Goal: Task Accomplishment & Management: Use online tool/utility

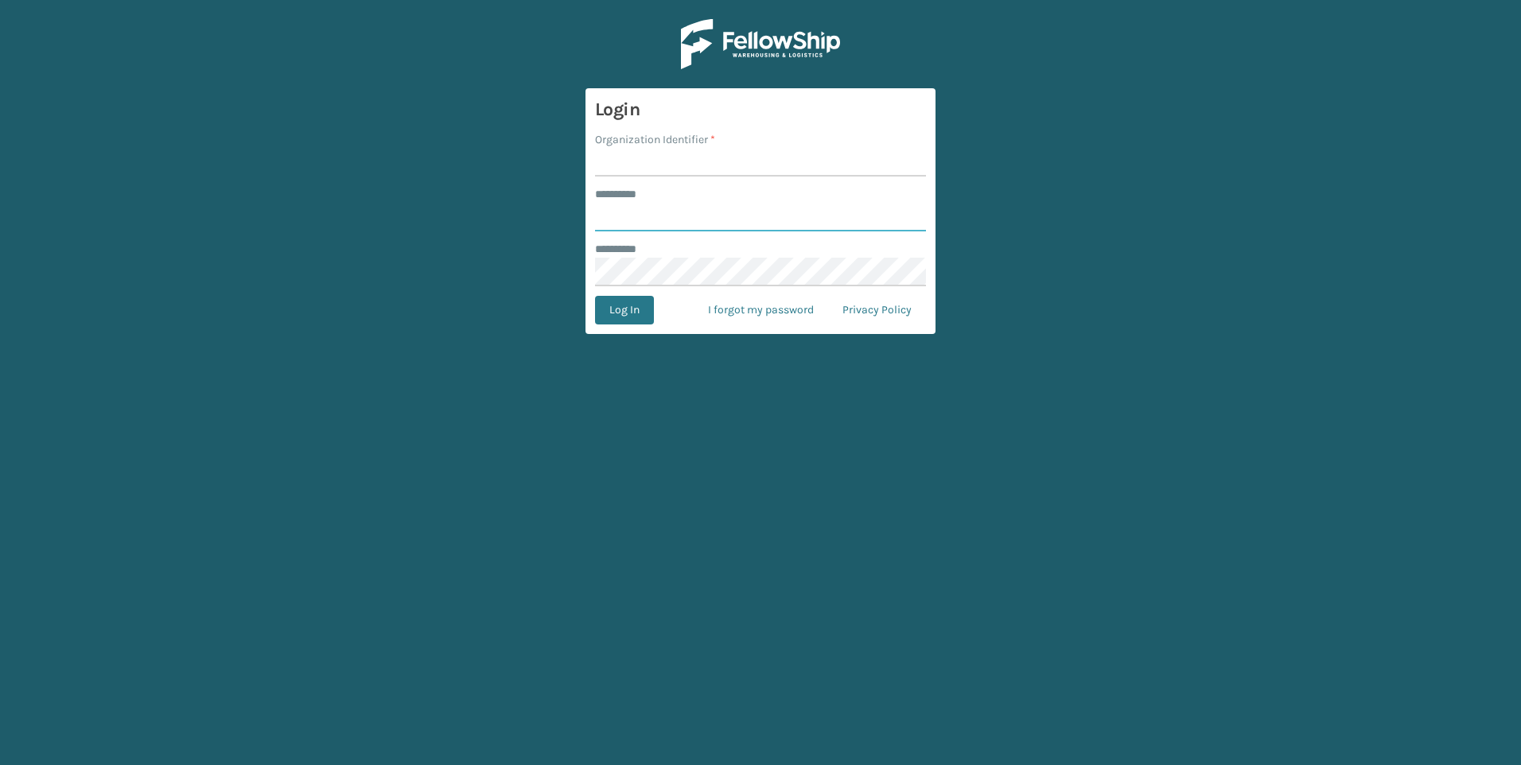
type input "***"
drag, startPoint x: 714, startPoint y: 151, endPoint x: 706, endPoint y: 165, distance: 15.7
click at [714, 154] on input "Organization Identifier *" at bounding box center [760, 162] width 331 height 29
type input "Fellowship - West"
click at [613, 323] on button "Log In" at bounding box center [624, 310] width 59 height 29
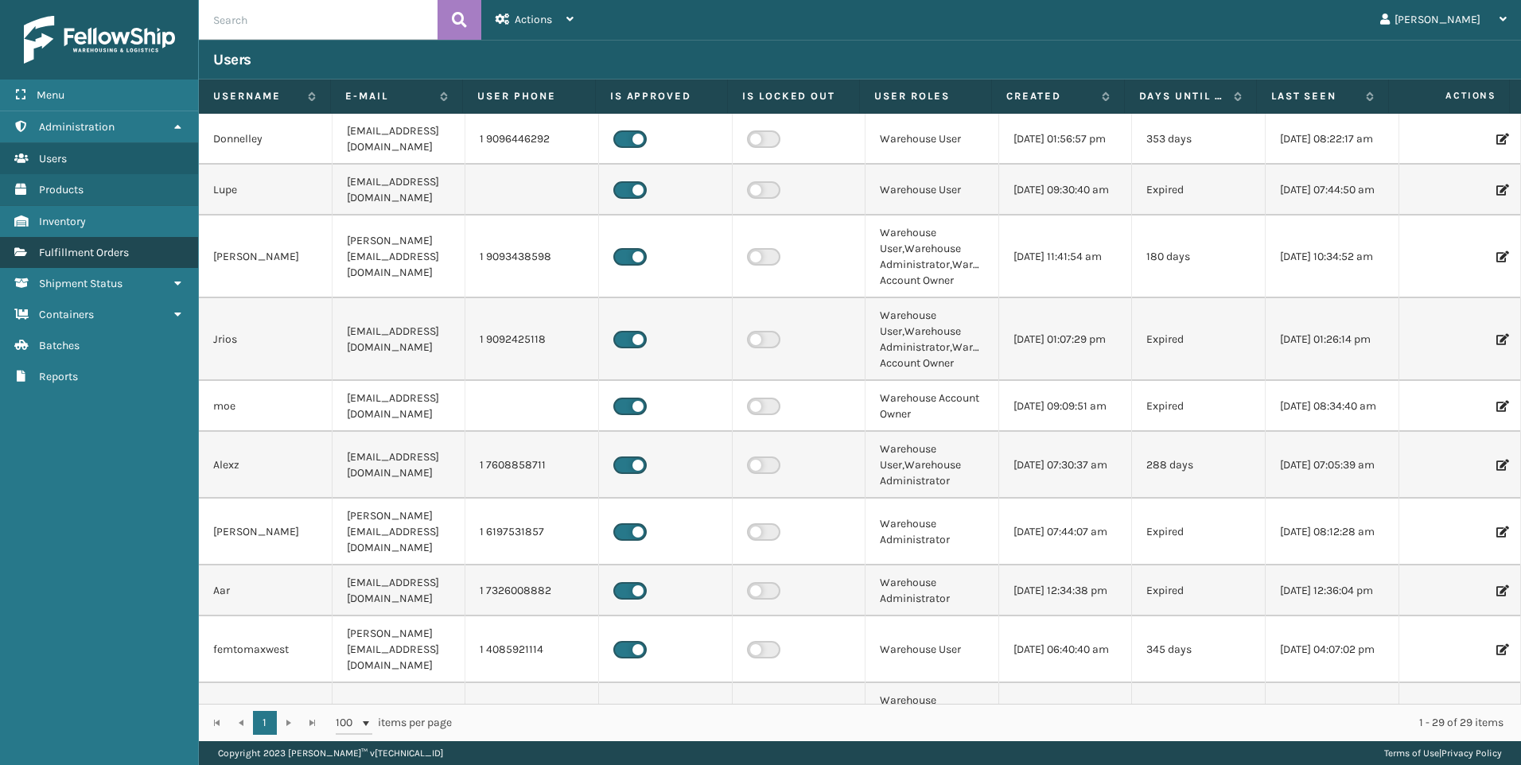
click at [64, 254] on span "Fulfillment Orders" at bounding box center [84, 253] width 90 height 14
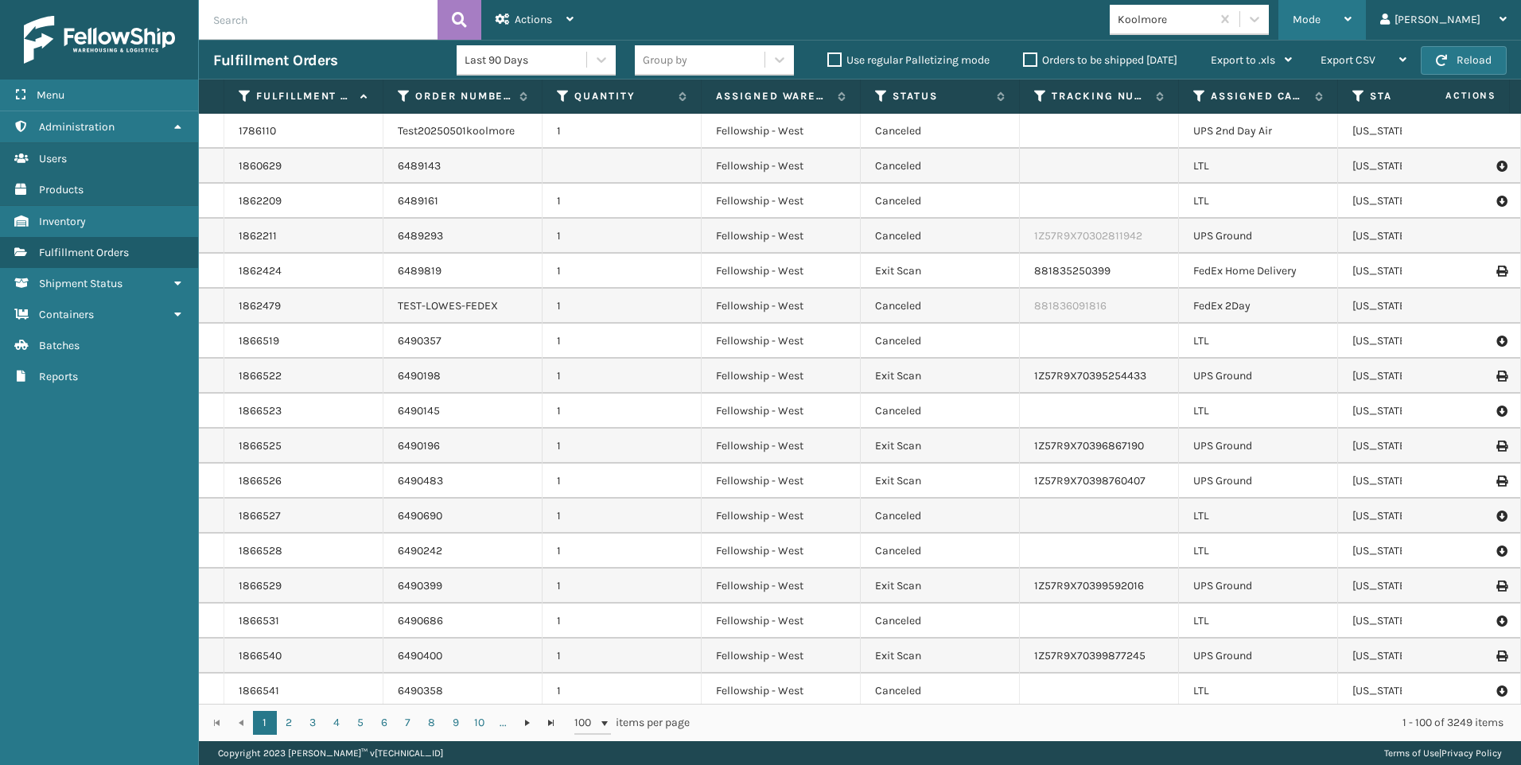
click at [1352, 10] on div "Mode" at bounding box center [1322, 20] width 59 height 40
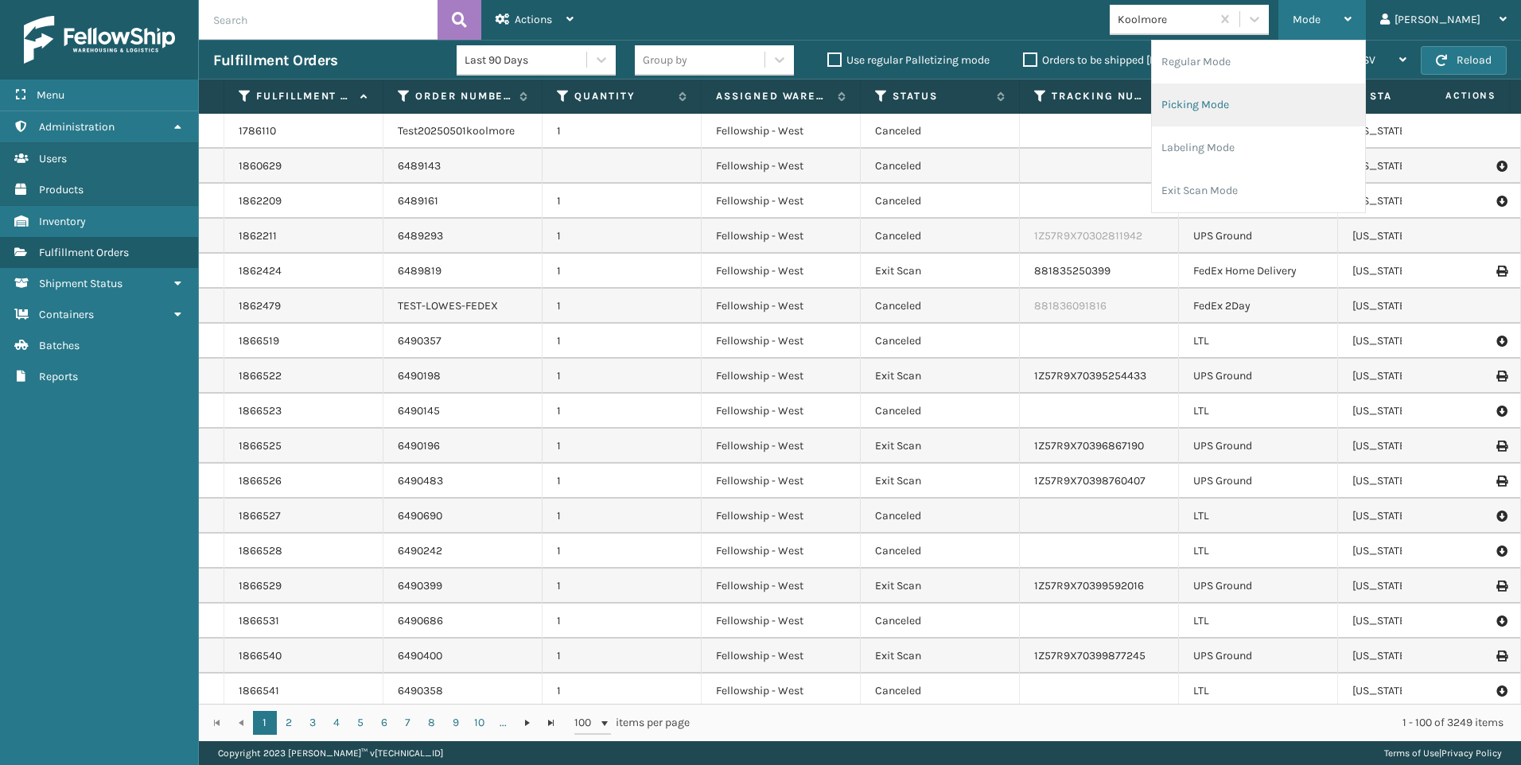
click at [1358, 115] on li "Picking Mode" at bounding box center [1258, 105] width 213 height 43
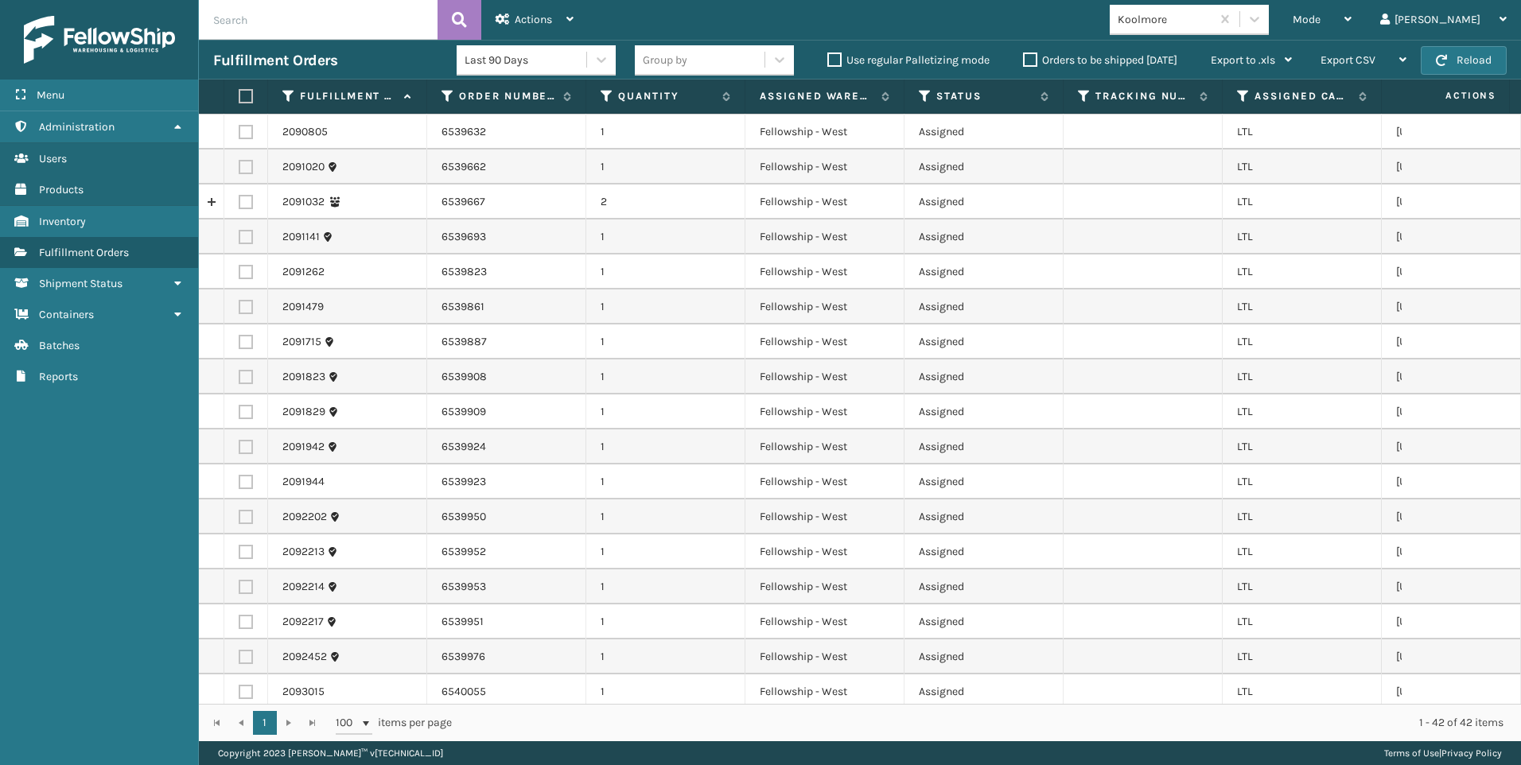
scroll to position [892, 0]
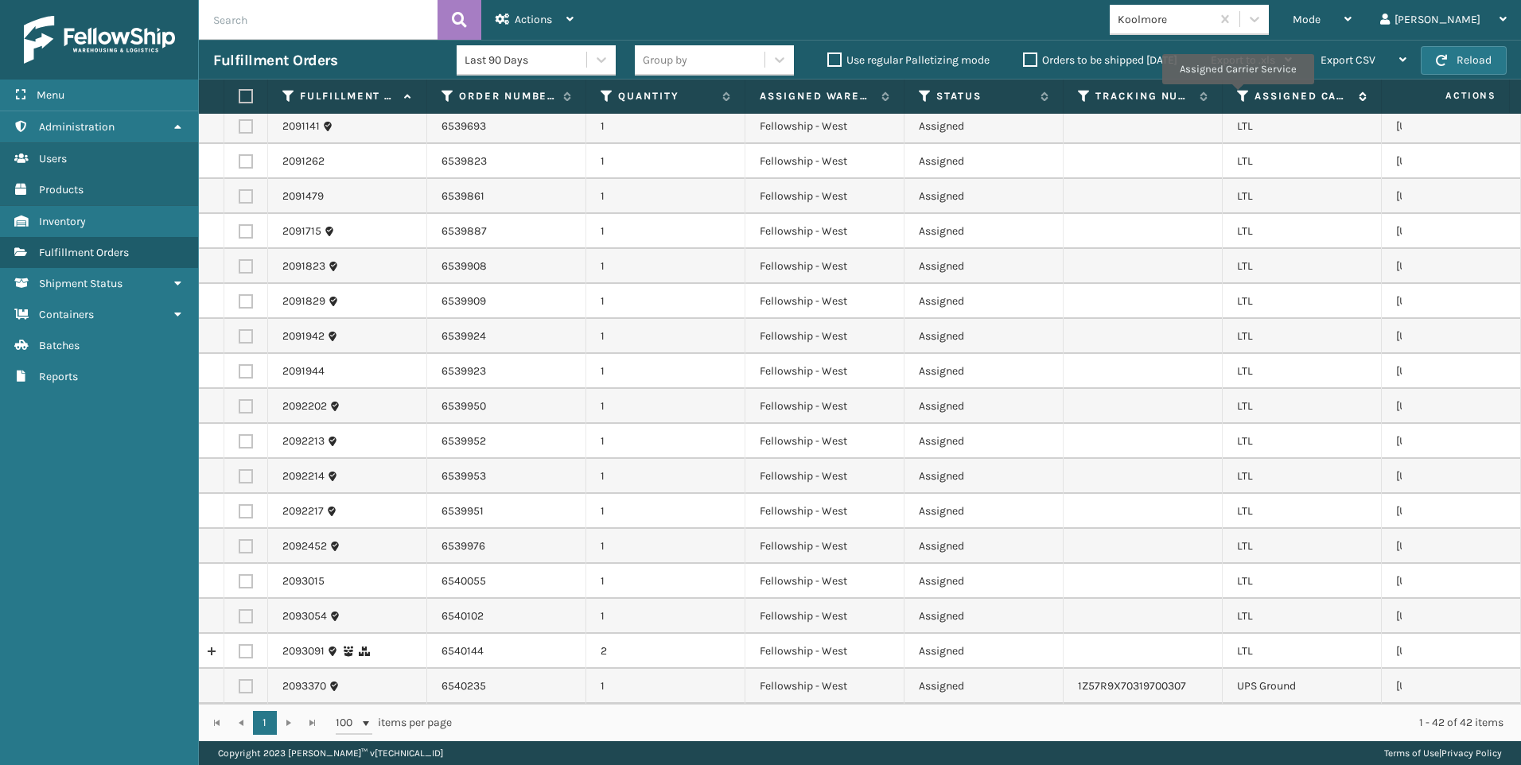
click at [1237, 95] on icon at bounding box center [1243, 96] width 13 height 14
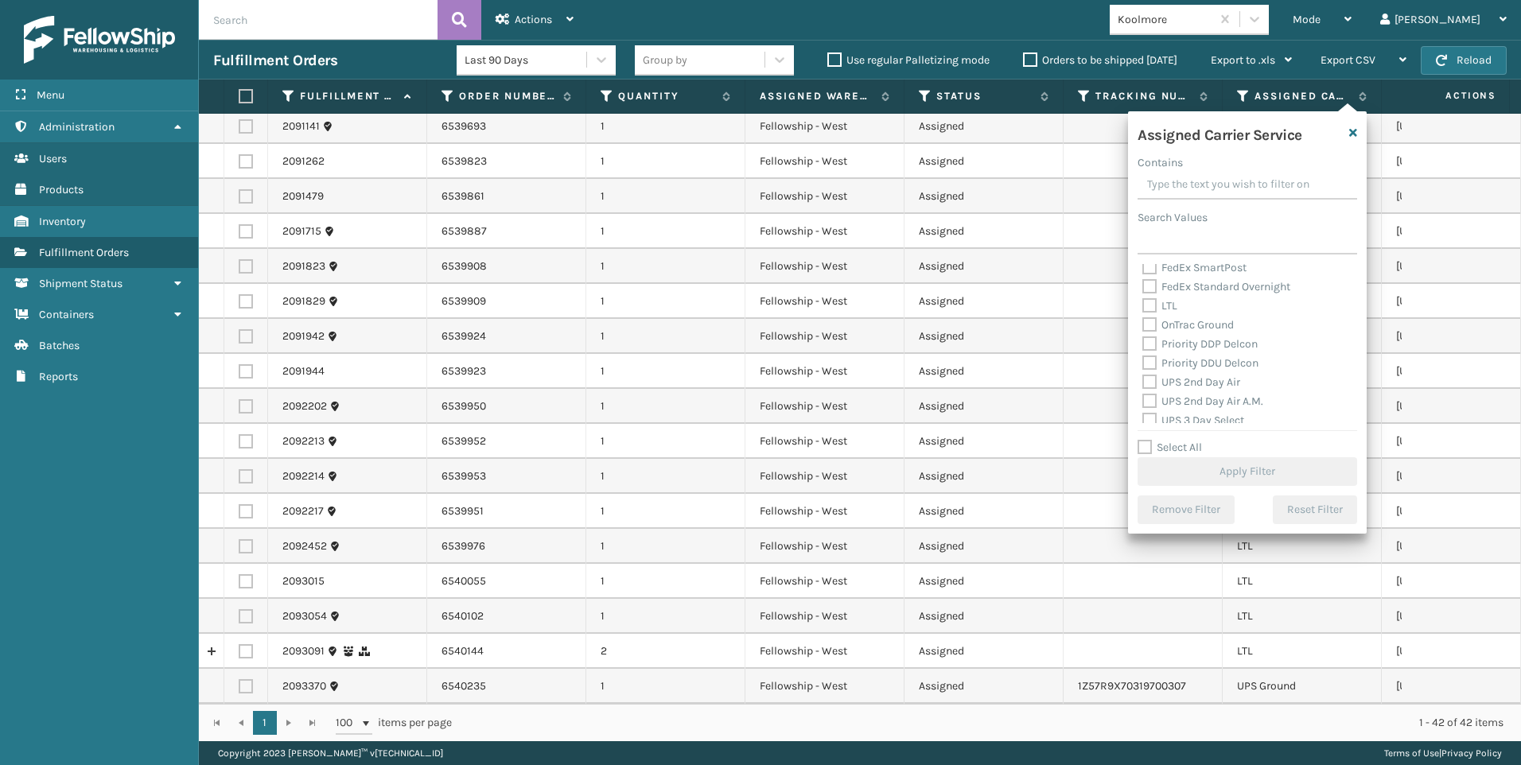
scroll to position [159, 0]
click at [1168, 342] on label "LTL" at bounding box center [1159, 344] width 35 height 14
click at [1143, 342] on input "LTL" at bounding box center [1142, 339] width 1 height 10
checkbox input "true"
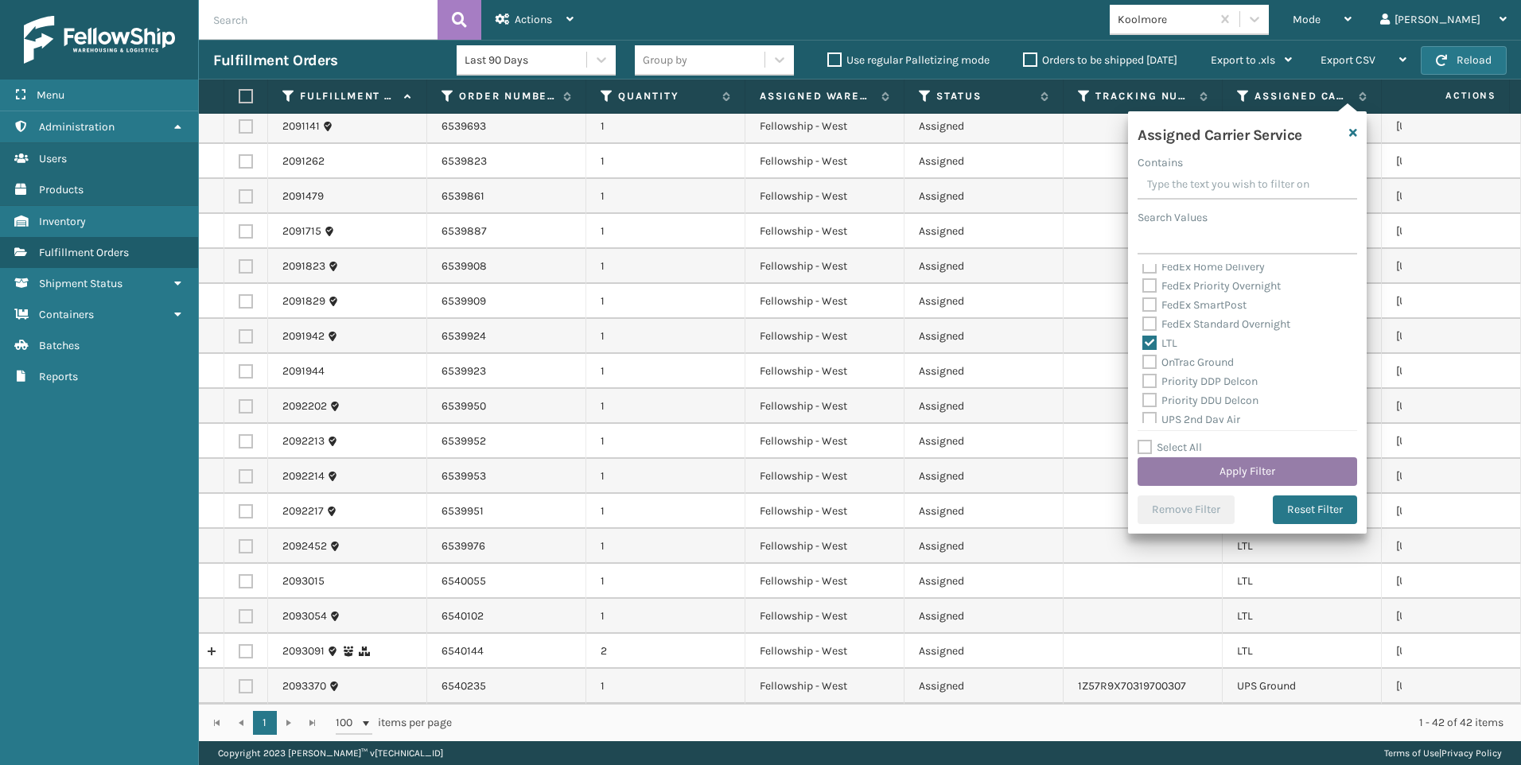
click at [1241, 481] on button "Apply Filter" at bounding box center [1248, 471] width 220 height 29
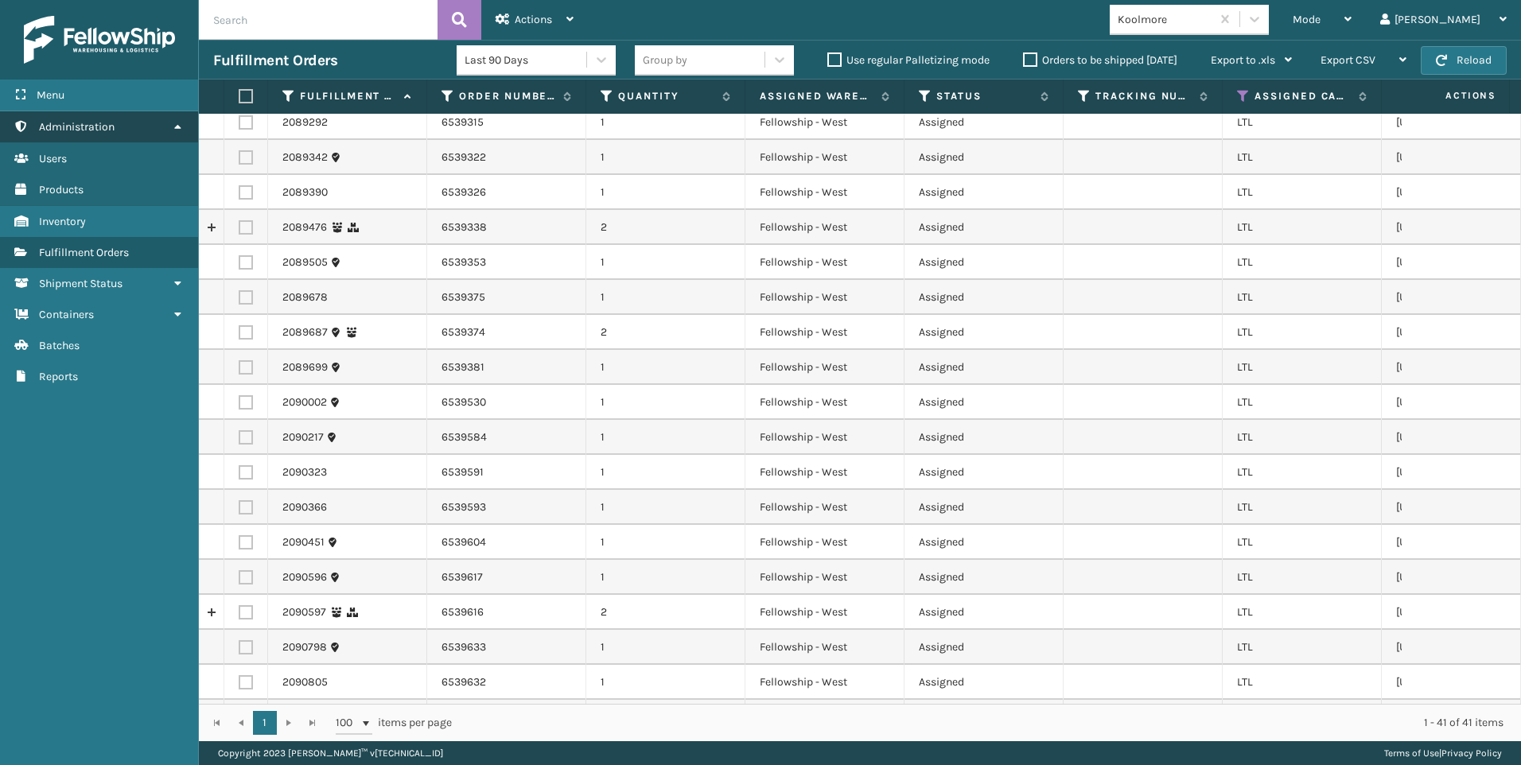
scroll to position [61, 0]
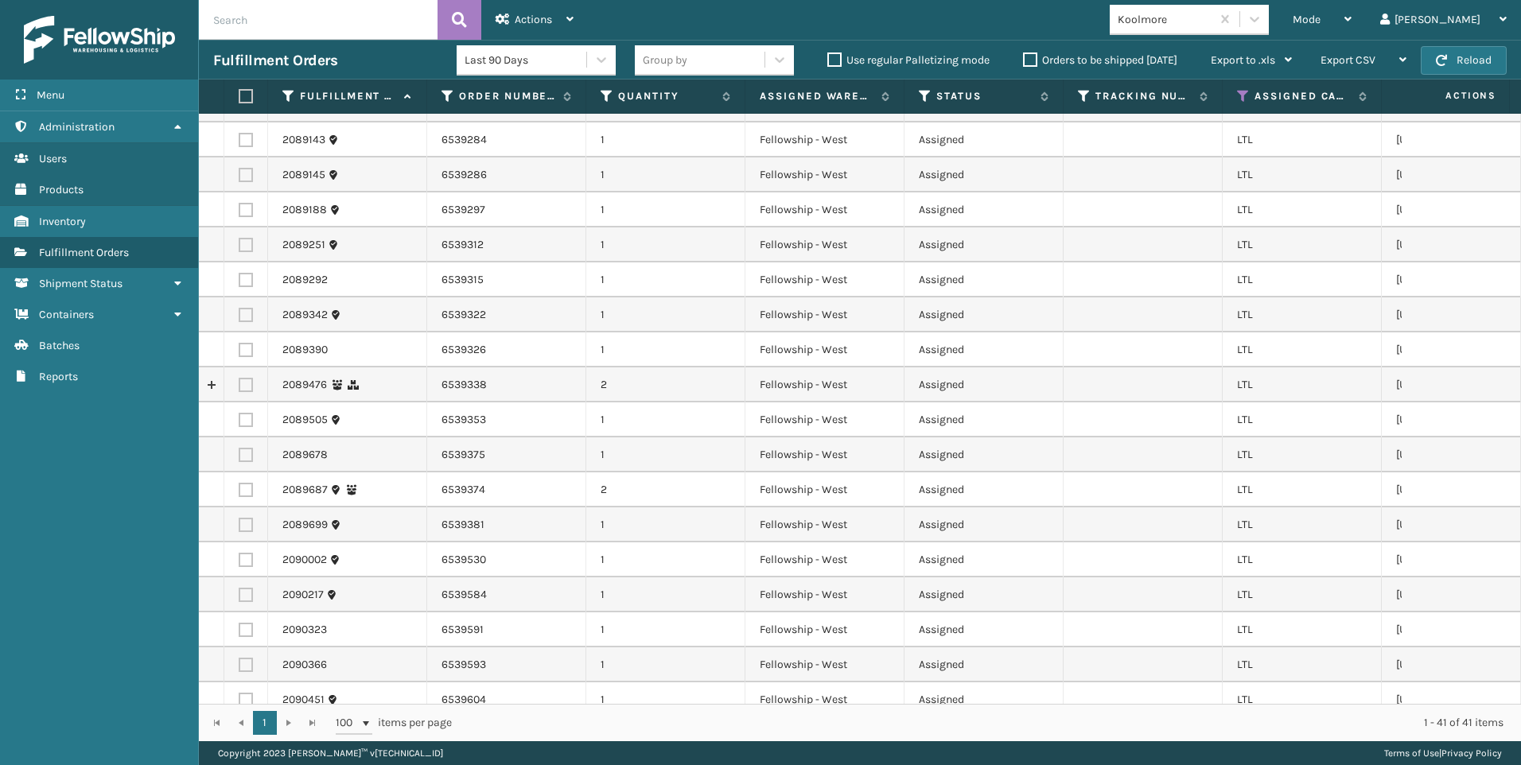
click at [245, 96] on label at bounding box center [244, 96] width 10 height 14
click at [239, 96] on input "checkbox" at bounding box center [239, 96] width 1 height 10
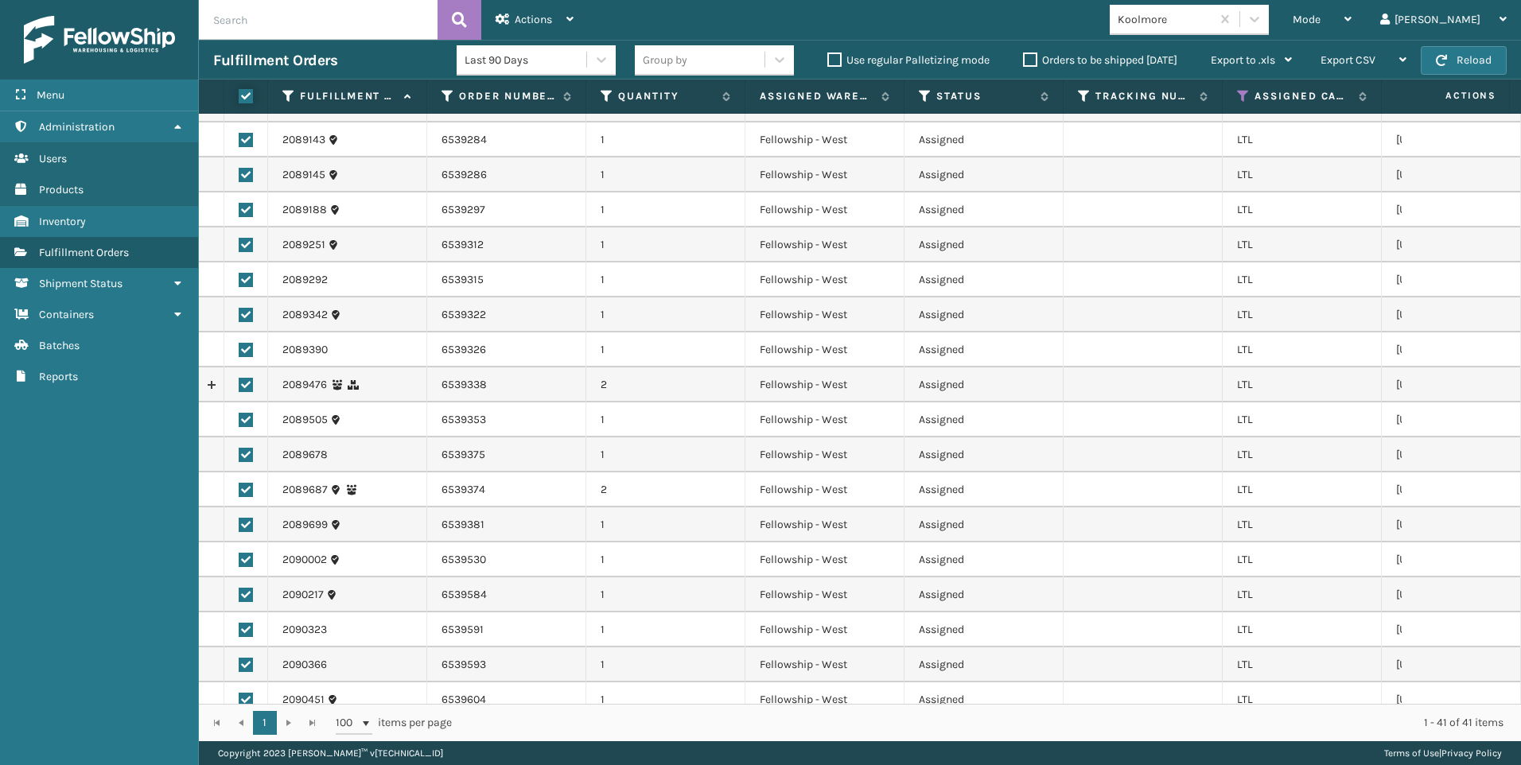
checkbox input "true"
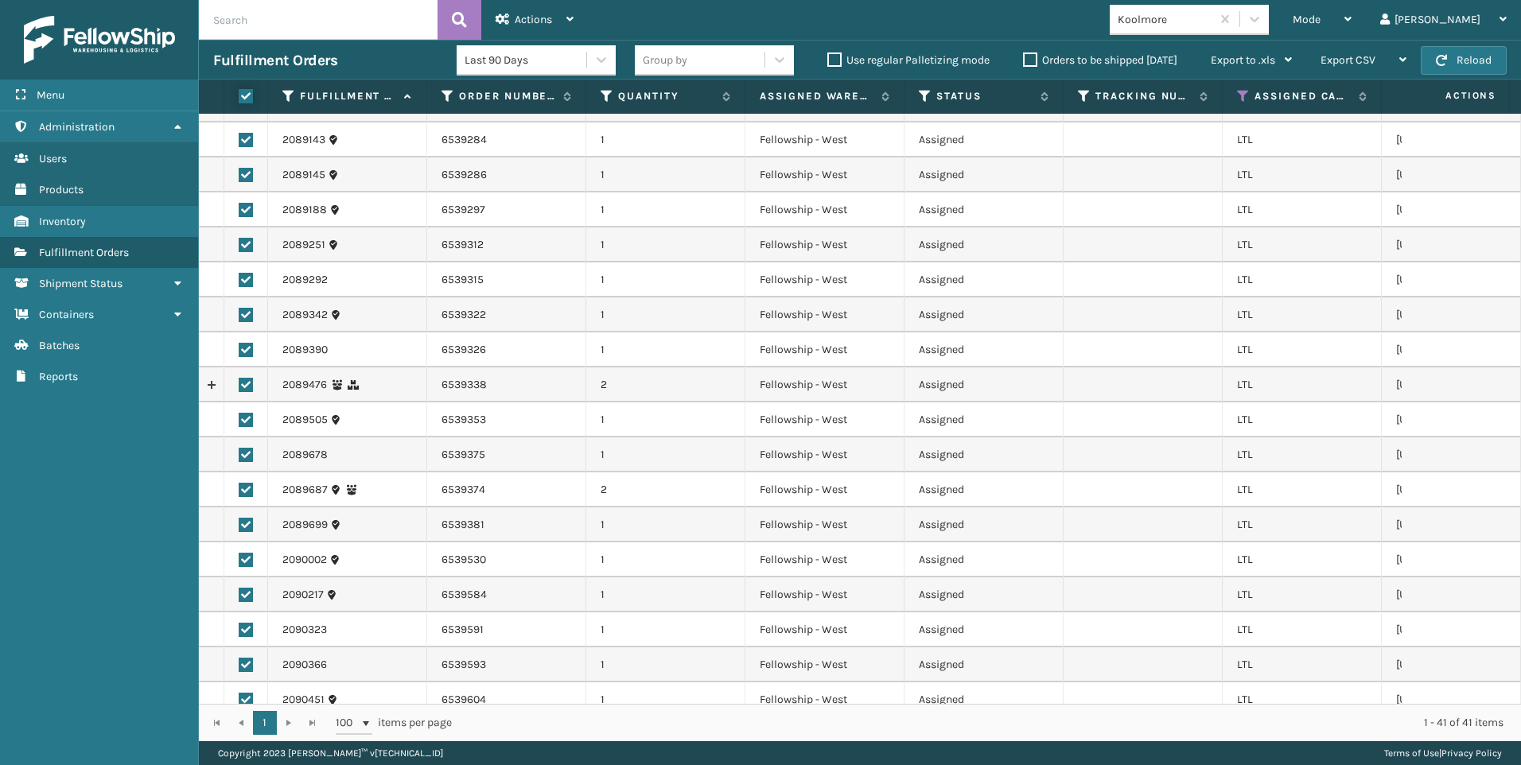
checkbox input "true"
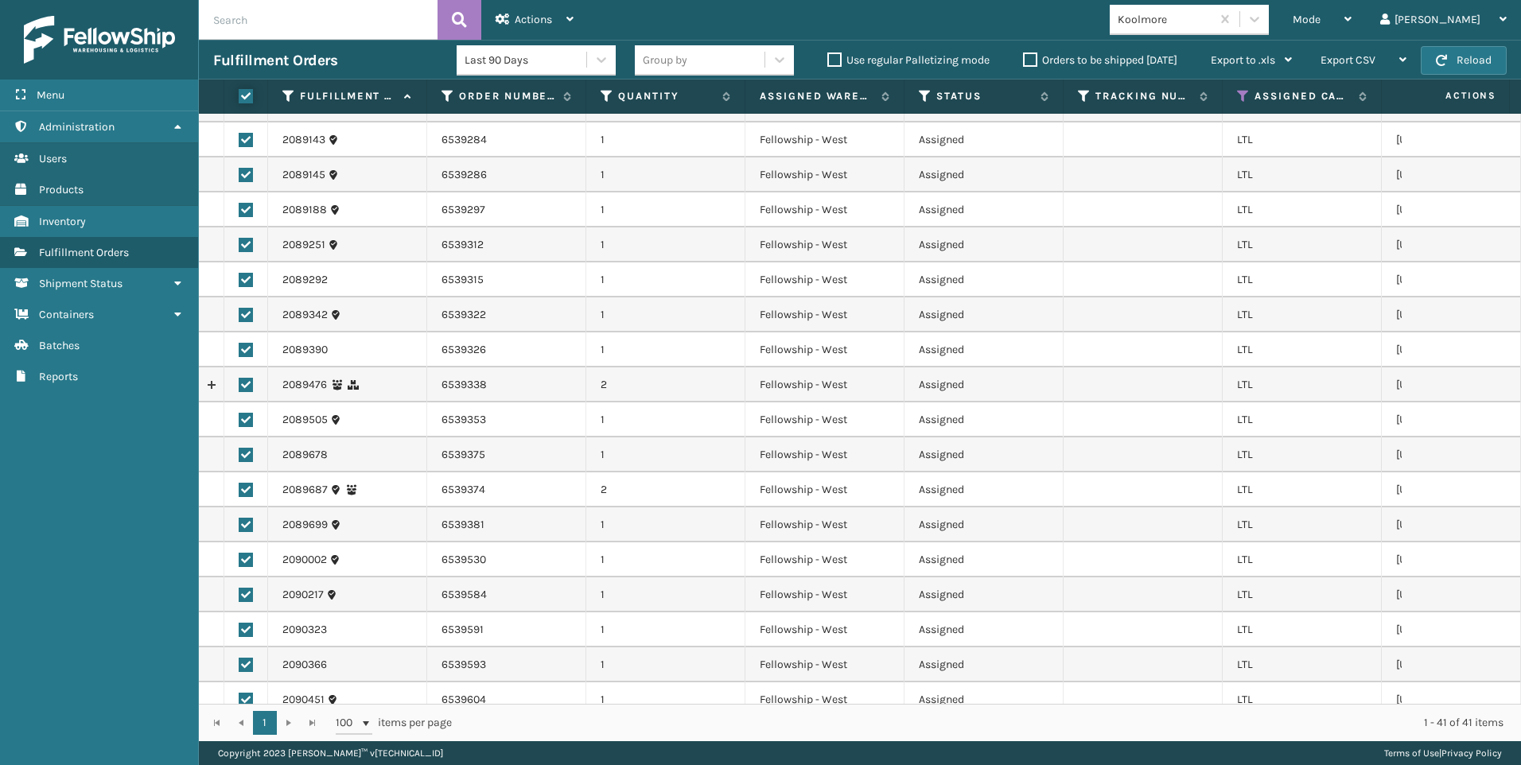
checkbox input "true"
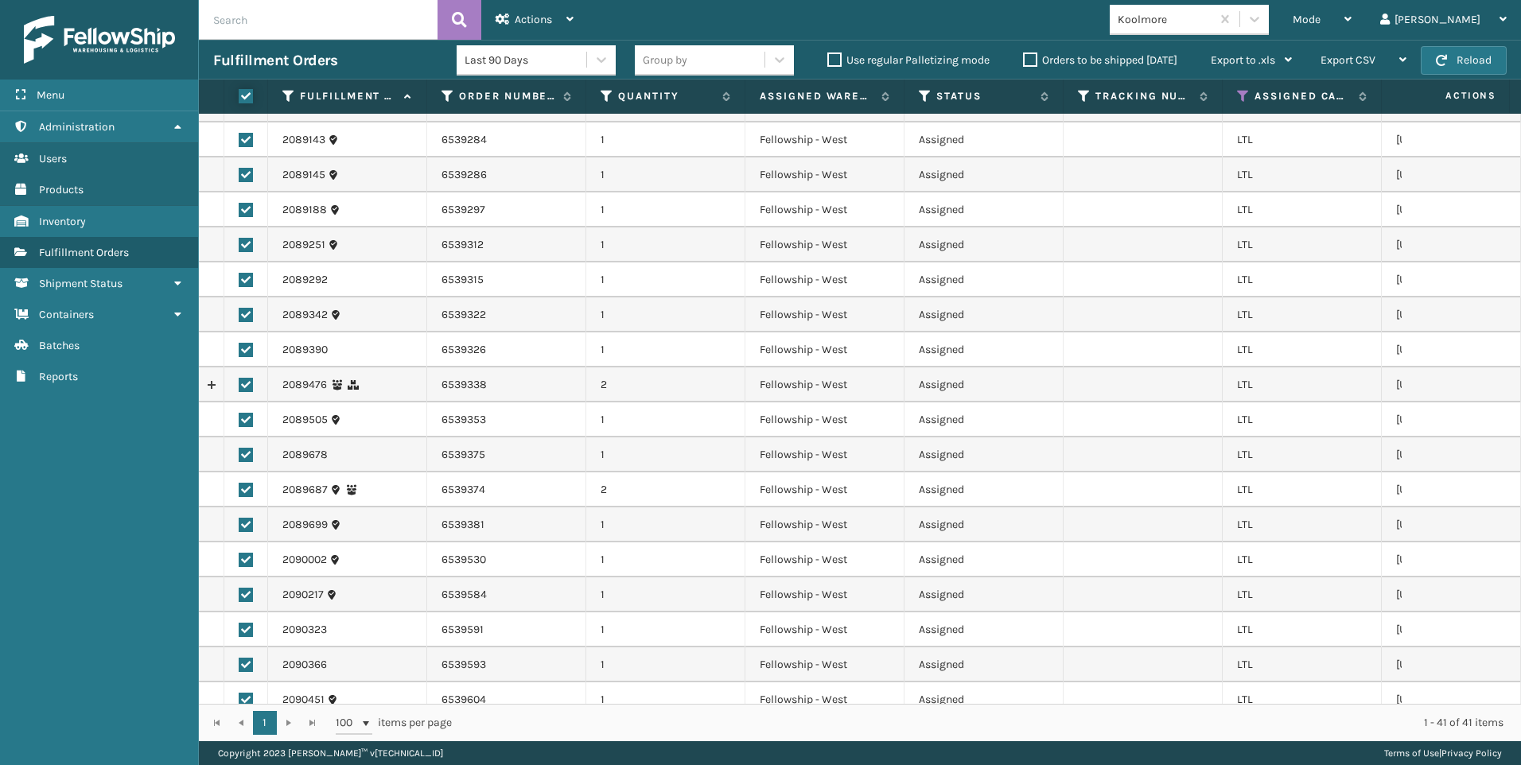
checkbox input "true"
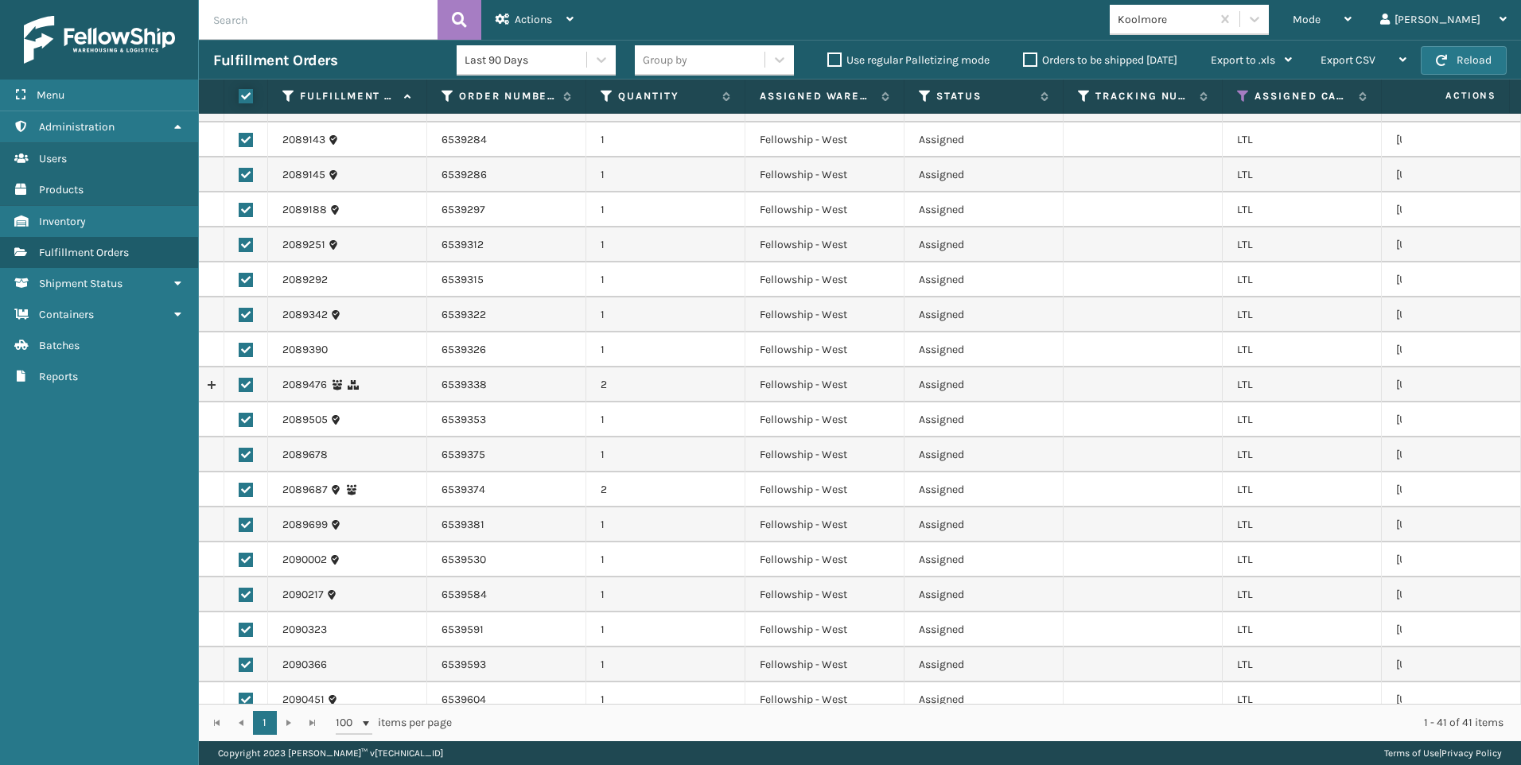
checkbox input "true"
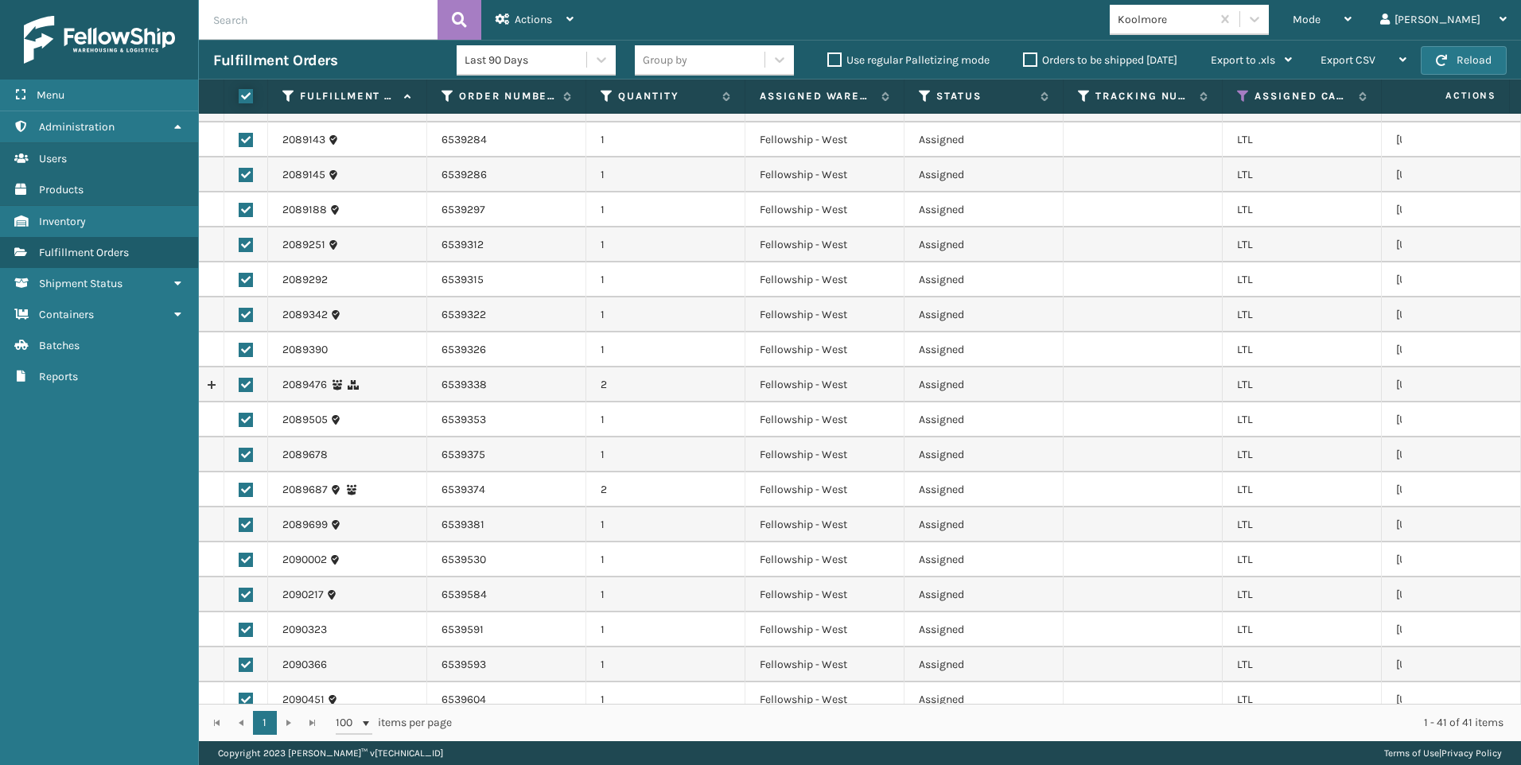
checkbox input "true"
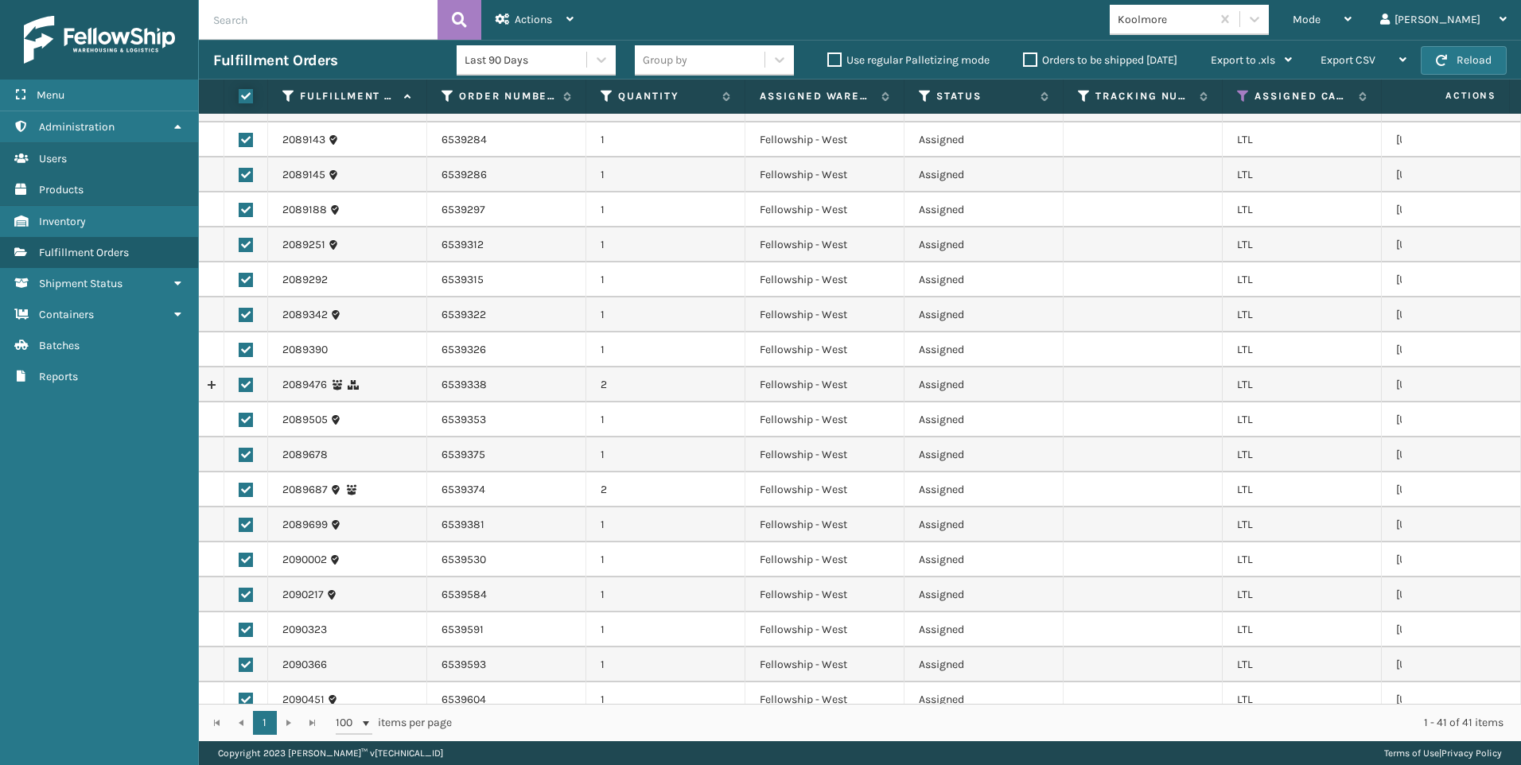
checkbox input "true"
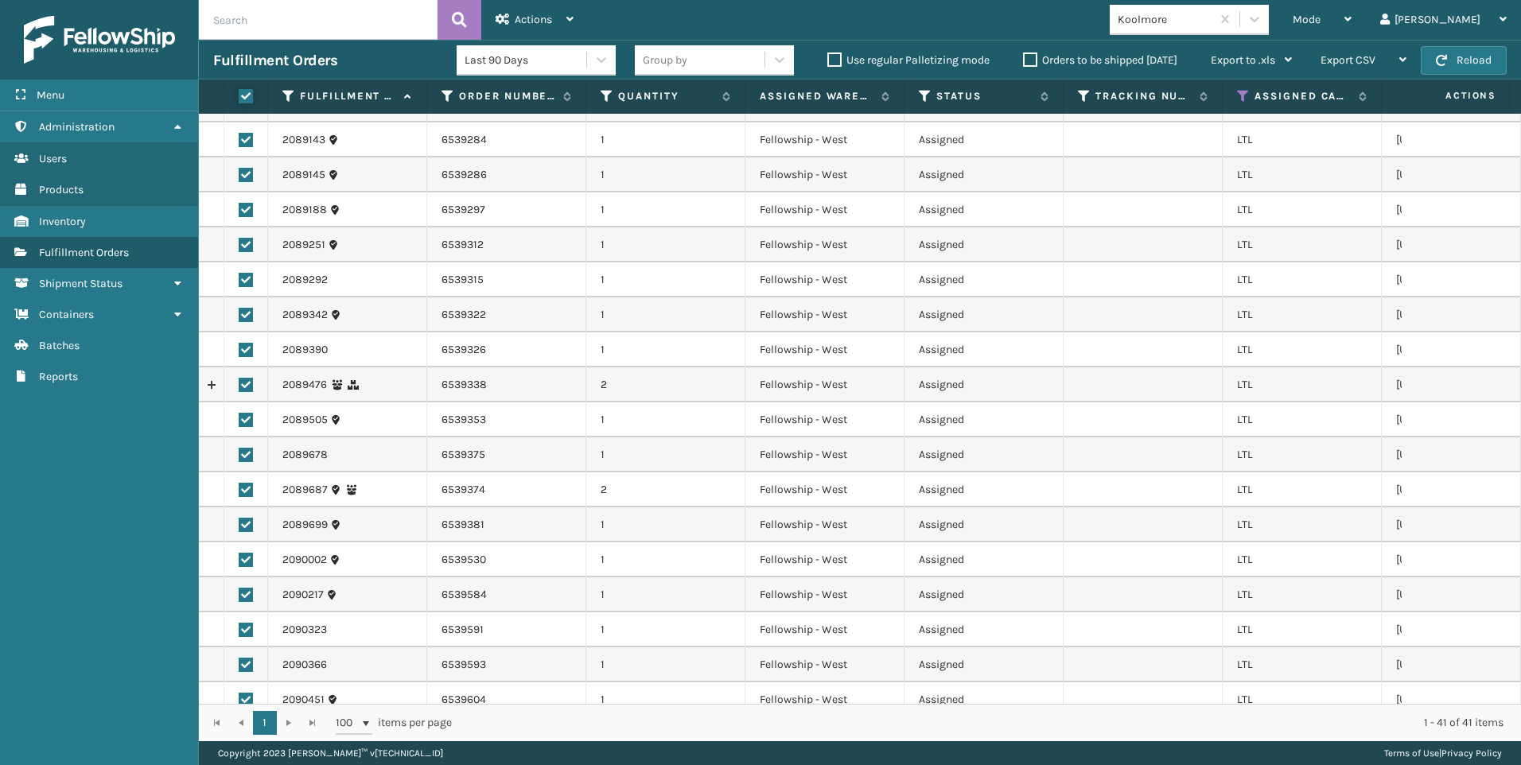
checkbox input "true"
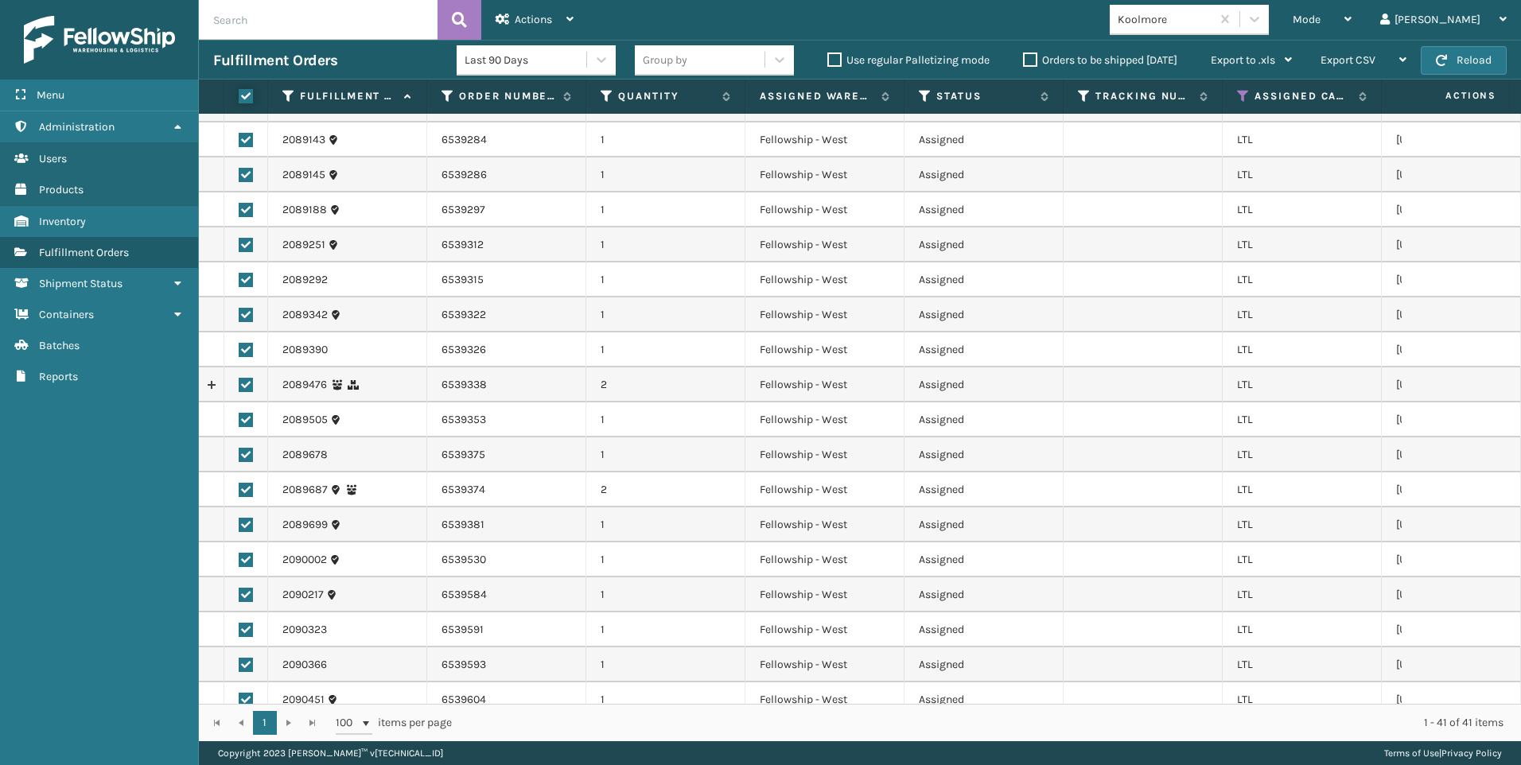
checkbox input "true"
click at [533, 18] on span "Actions" at bounding box center [533, 20] width 37 height 14
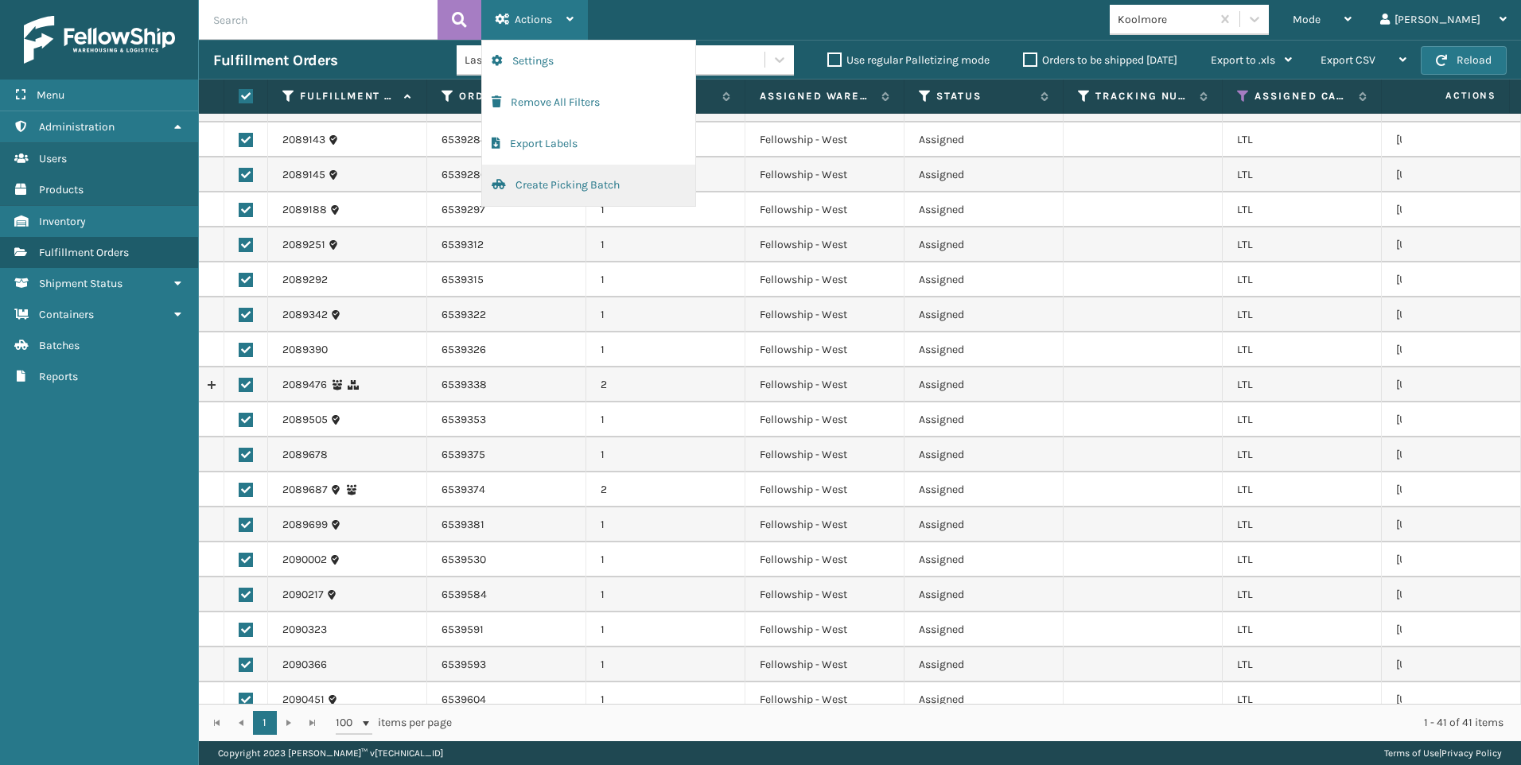
click at [593, 187] on button "Create Picking Batch" at bounding box center [588, 185] width 213 height 41
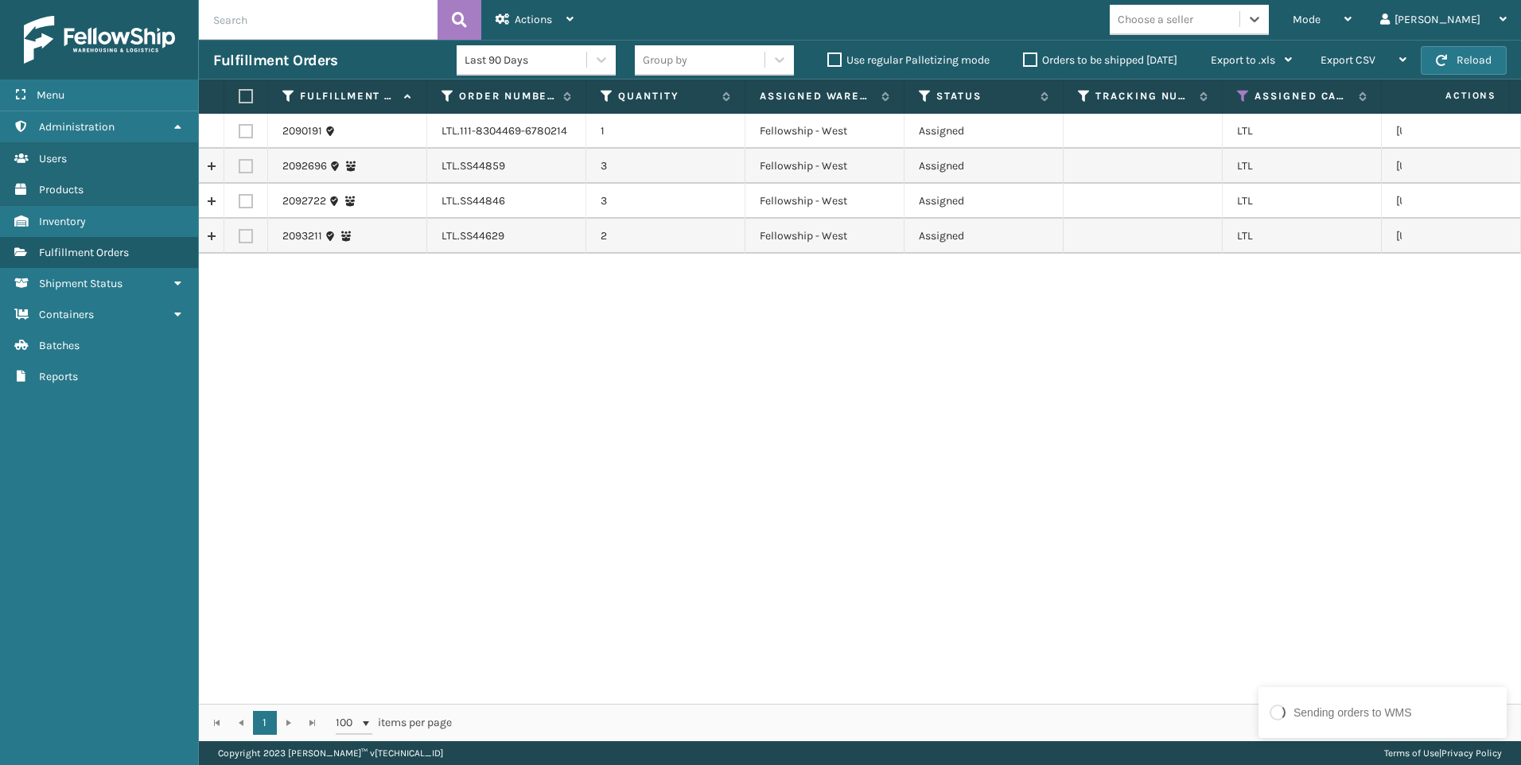
click at [1193, 26] on div "Choose a seller" at bounding box center [1156, 19] width 76 height 17
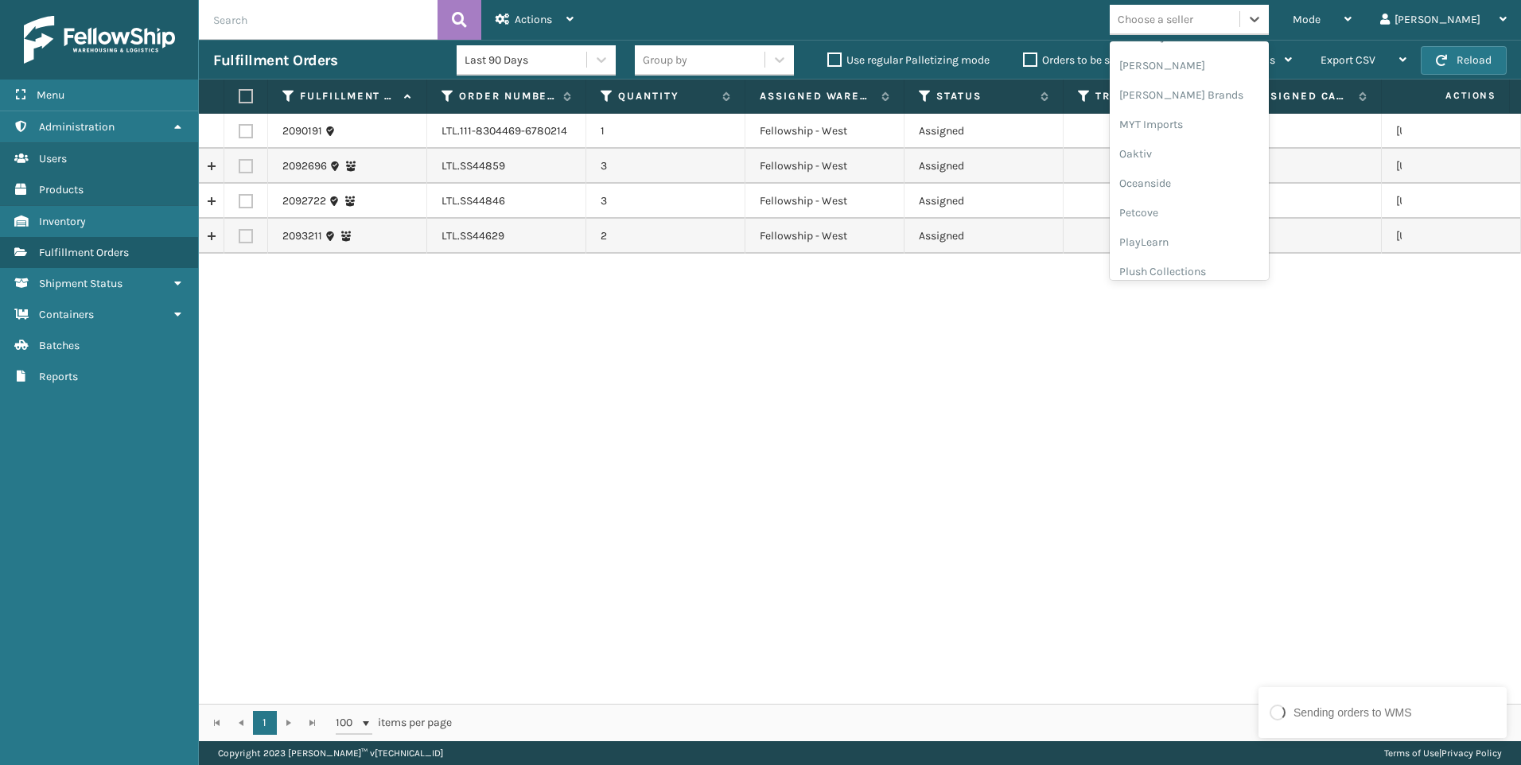
scroll to position [798, 0]
click at [1251, 230] on div "SleepGeekz" at bounding box center [1189, 232] width 159 height 29
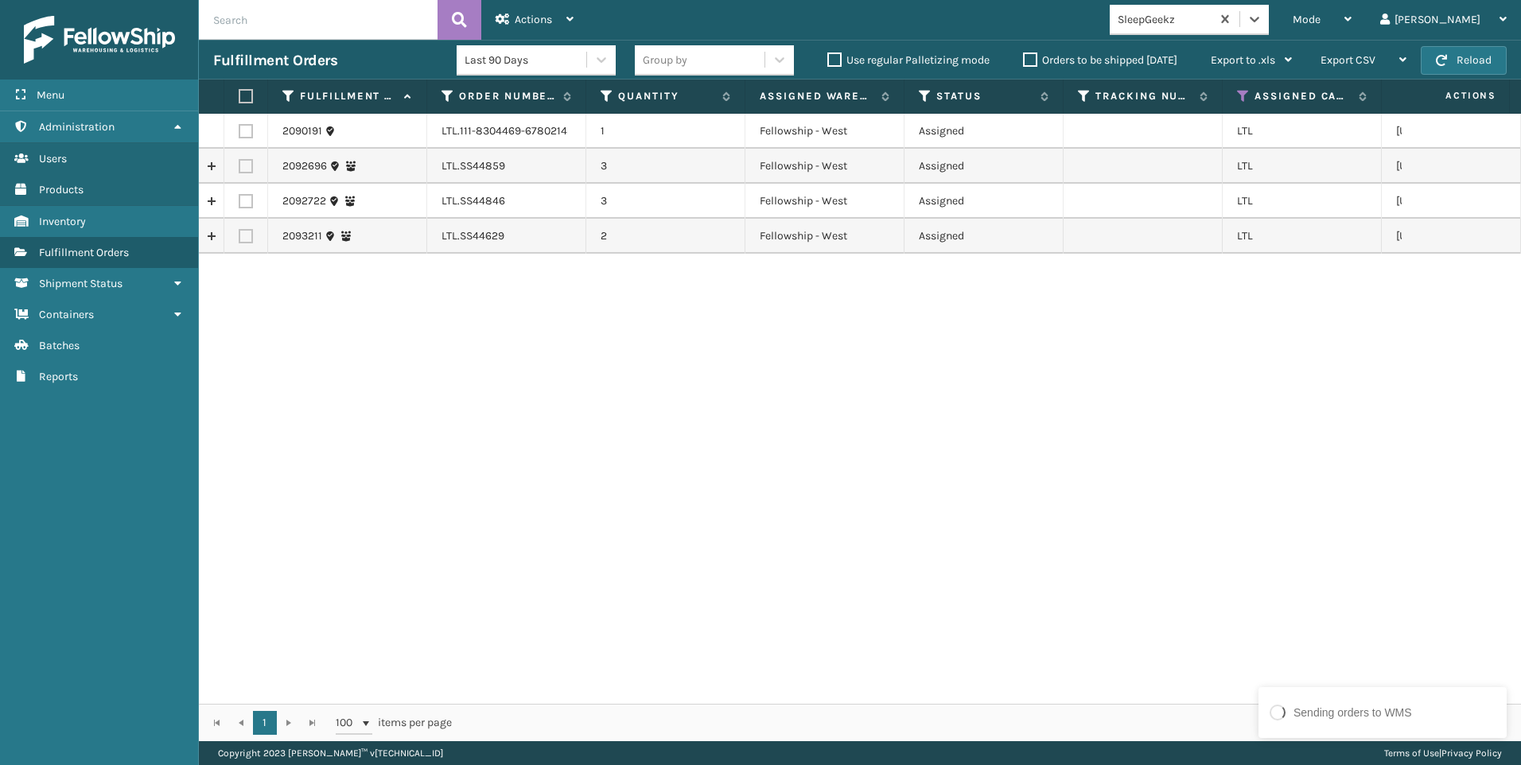
click at [244, 98] on label at bounding box center [244, 96] width 10 height 14
click at [239, 98] on input "checkbox" at bounding box center [239, 96] width 1 height 10
checkbox input "true"
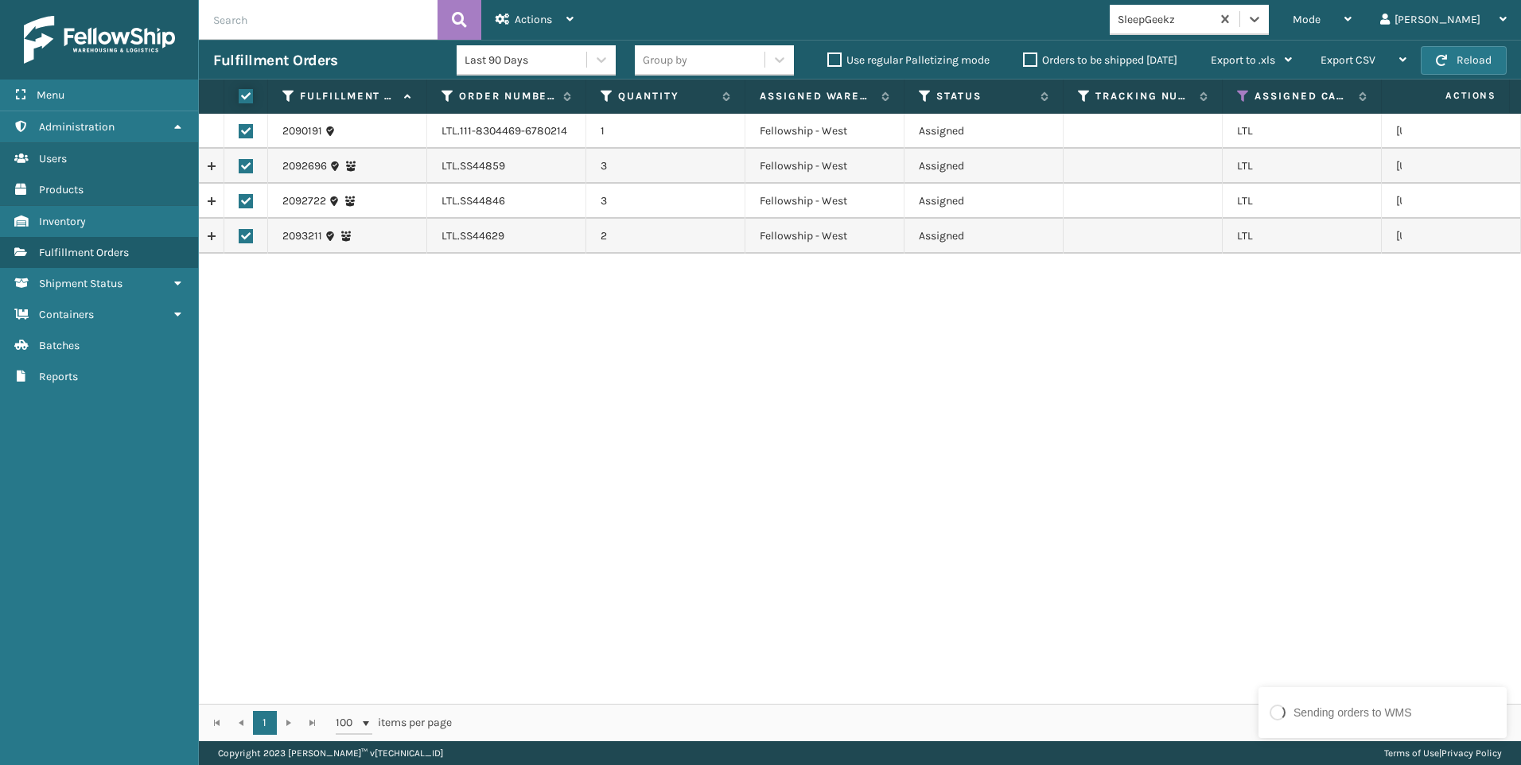
checkbox input "true"
click at [574, 26] on div "Actions" at bounding box center [535, 20] width 78 height 40
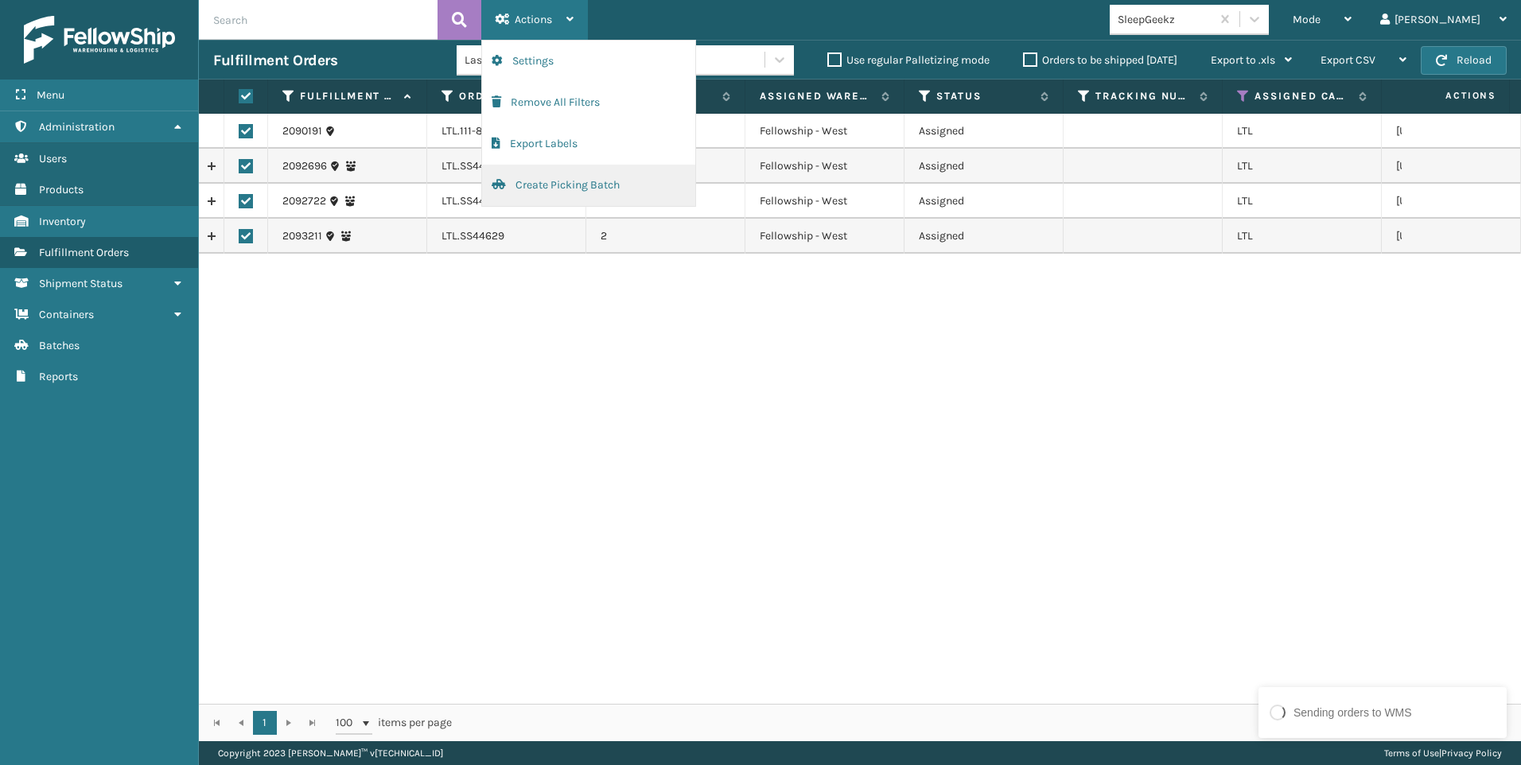
click at [560, 185] on button "Create Picking Batch" at bounding box center [588, 185] width 213 height 41
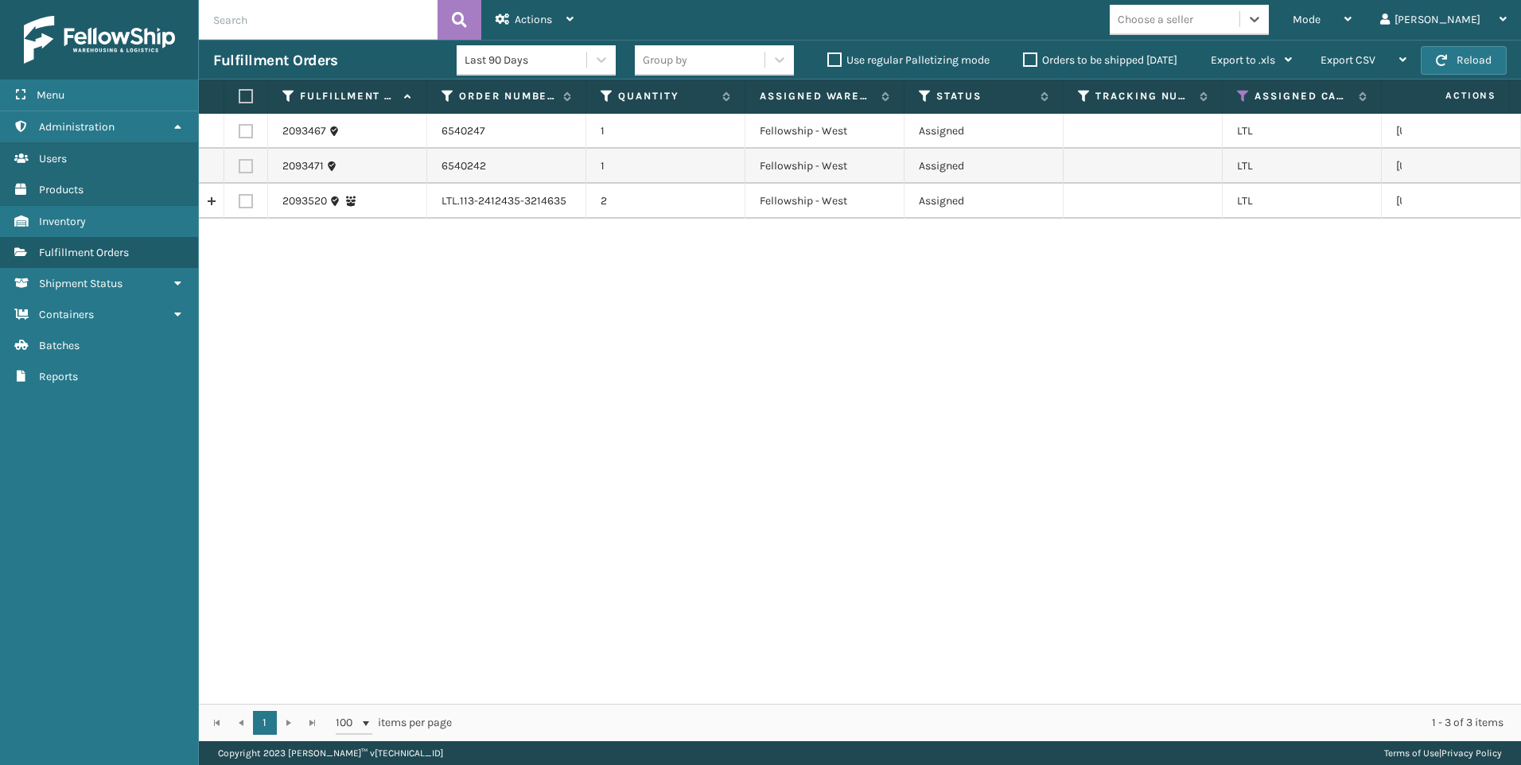
click at [1240, 32] on div "Choose a seller" at bounding box center [1175, 19] width 130 height 26
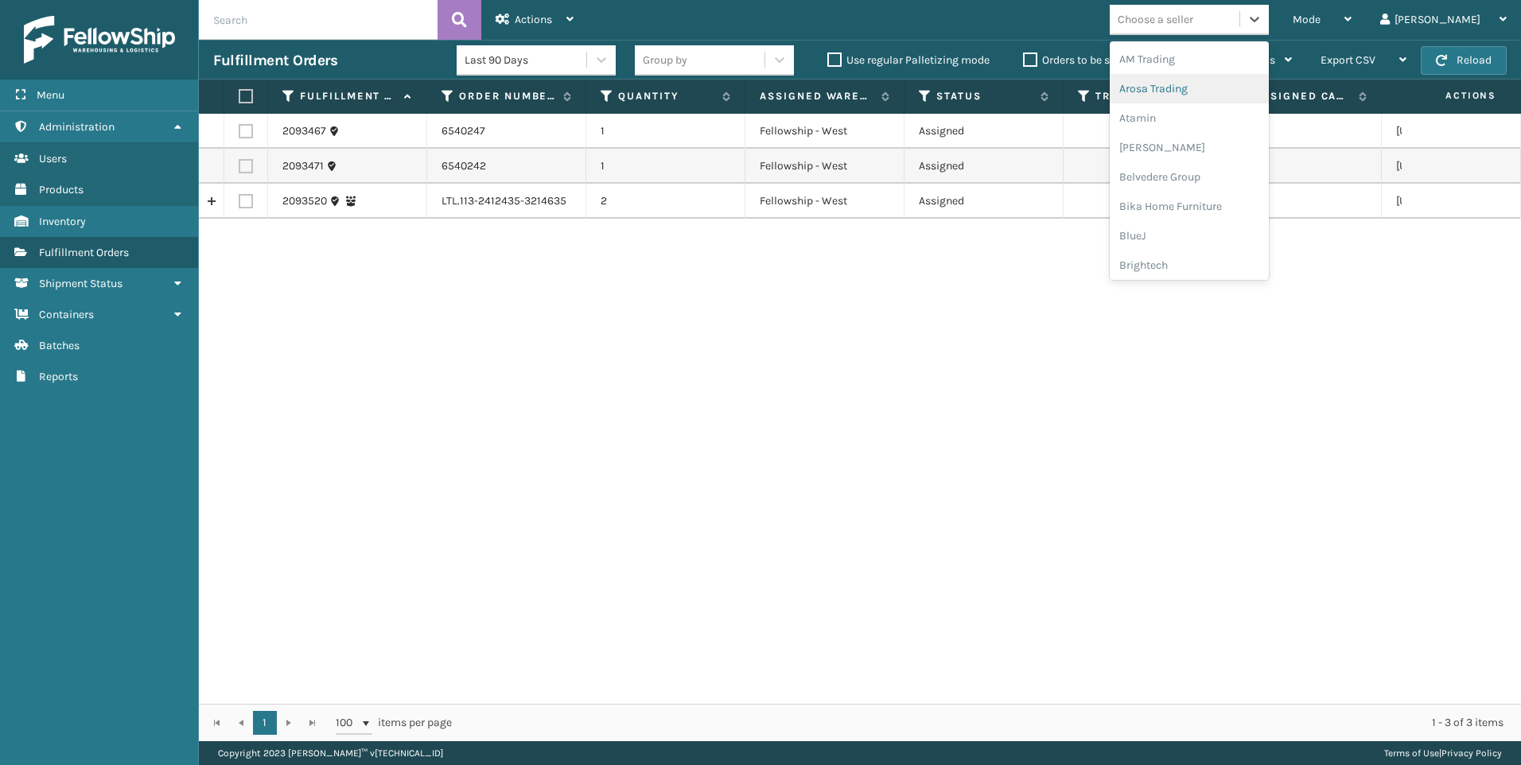
click at [976, 482] on div "2093467 6540247 1 Fellowship - [GEOGRAPHIC_DATA][US_STATE] 6540242 1 Fellowship…" at bounding box center [860, 409] width 1322 height 590
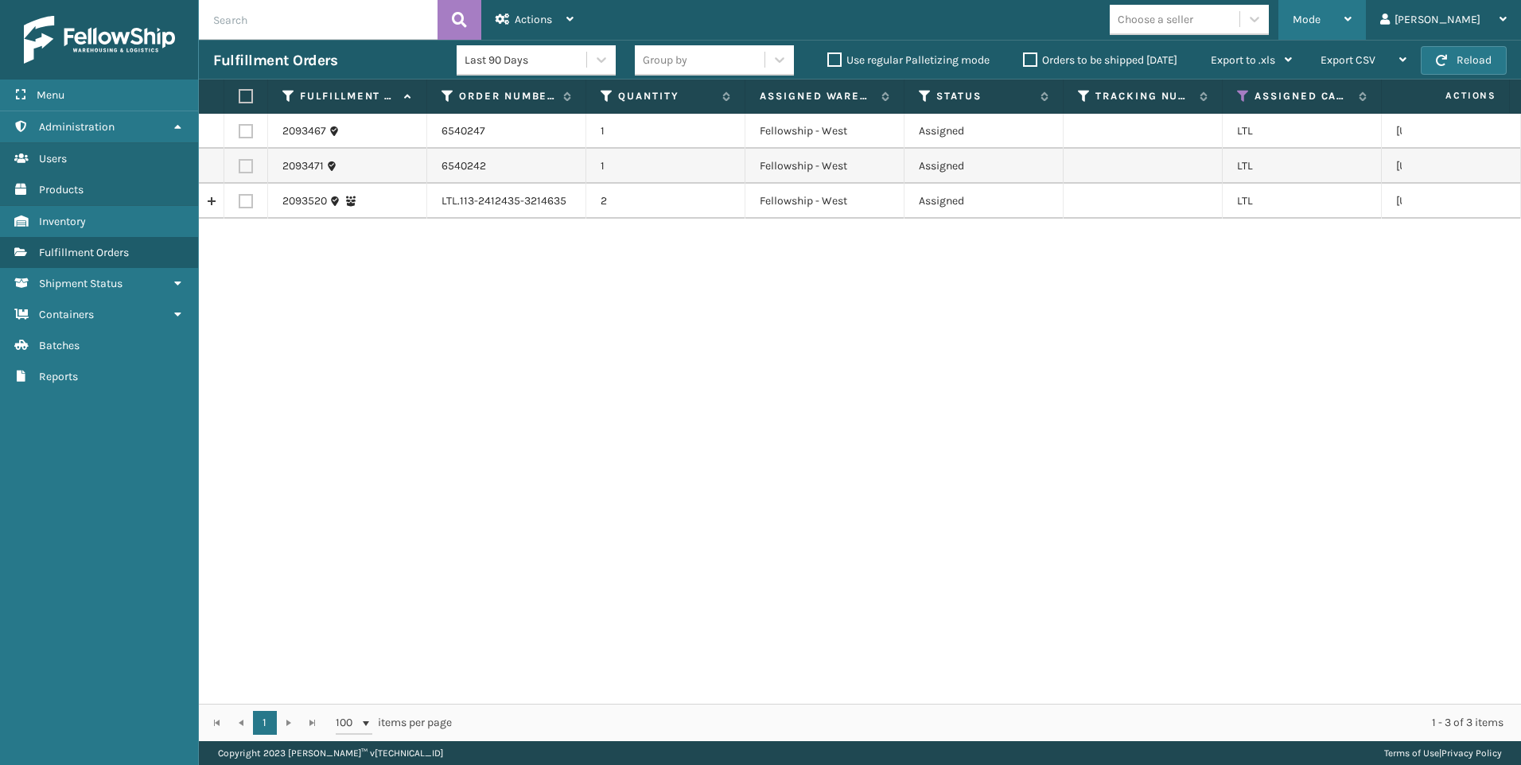
click at [1321, 15] on span "Mode" at bounding box center [1307, 20] width 28 height 14
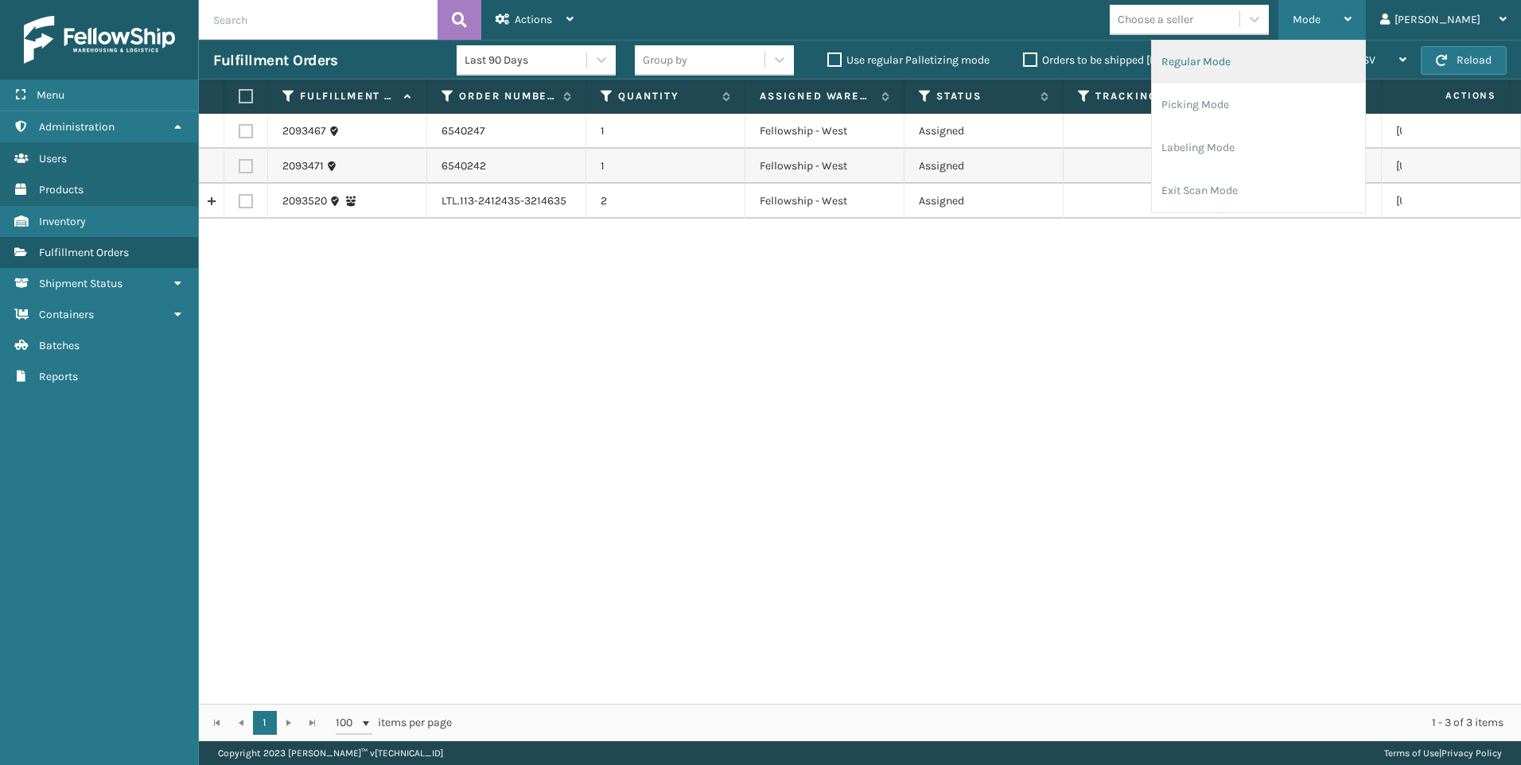
click at [1321, 64] on li "Regular Mode" at bounding box center [1258, 62] width 213 height 43
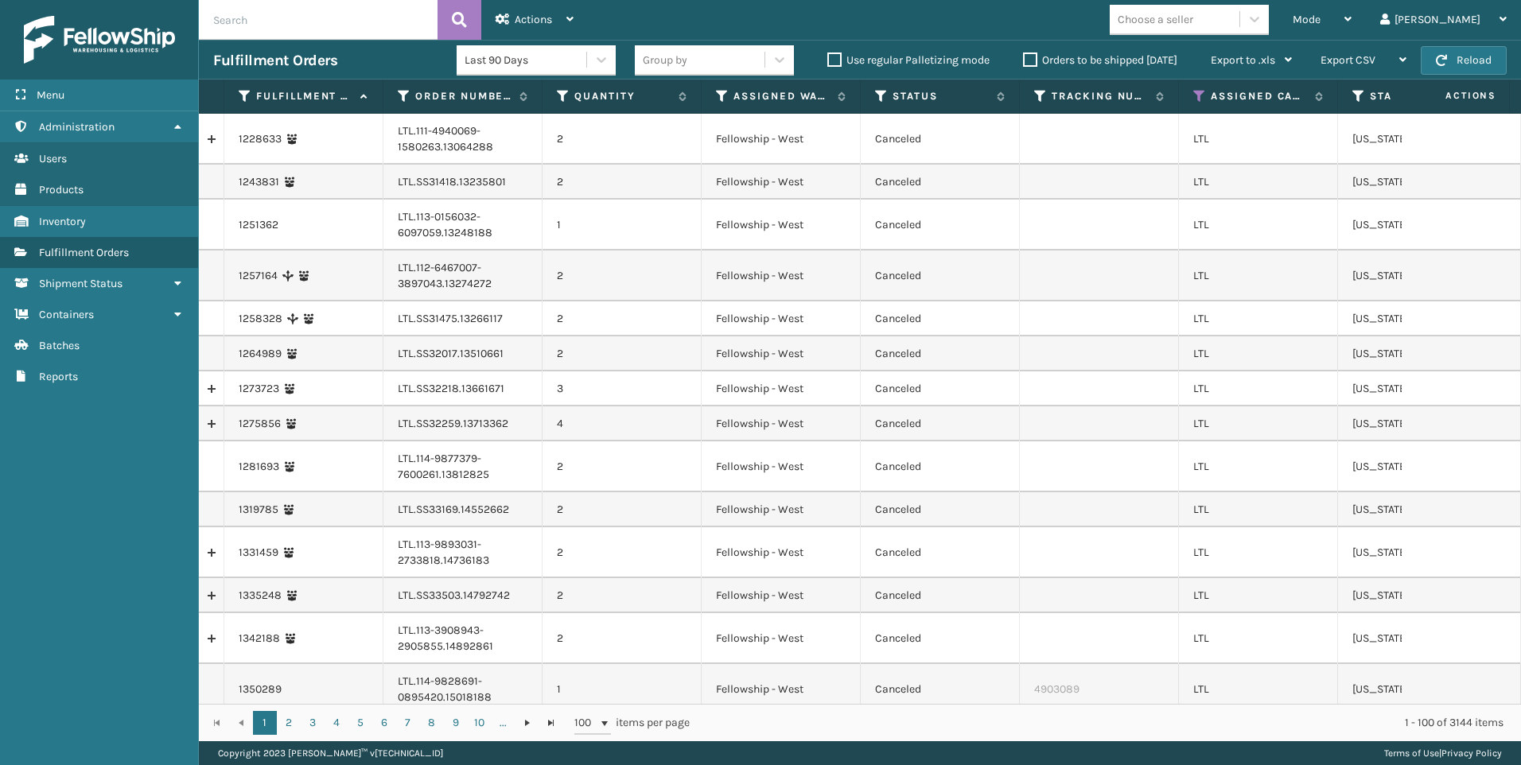
click at [337, 40] on div "Fulfillment Orders Last 90 Days Group by Use regular Palletizing mode Orders to…" at bounding box center [860, 60] width 1322 height 40
click at [320, 12] on input "text" at bounding box center [318, 20] width 239 height 40
paste input "6531700"
type input "6531700"
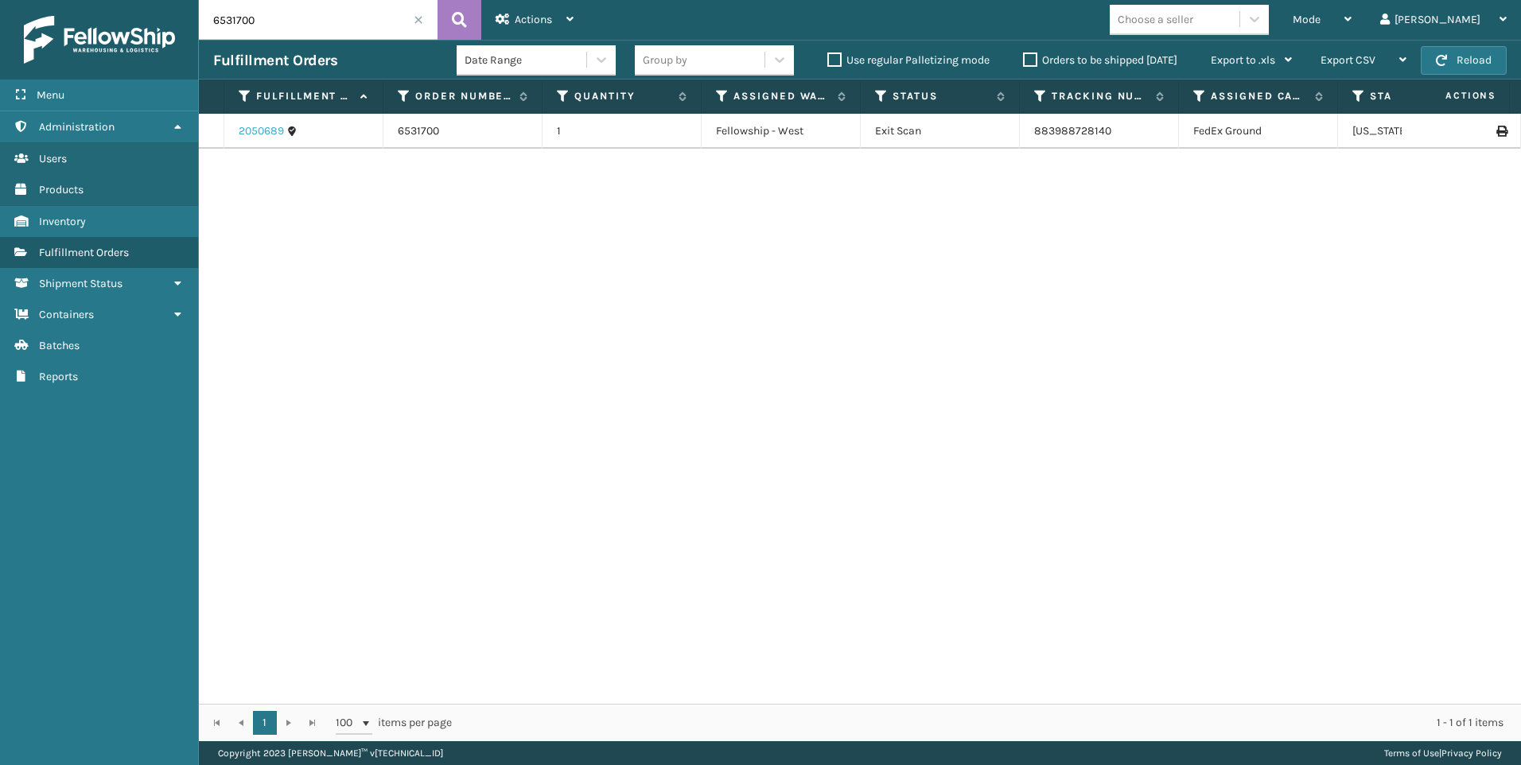
click at [272, 134] on link "2050689" at bounding box center [261, 131] width 45 height 16
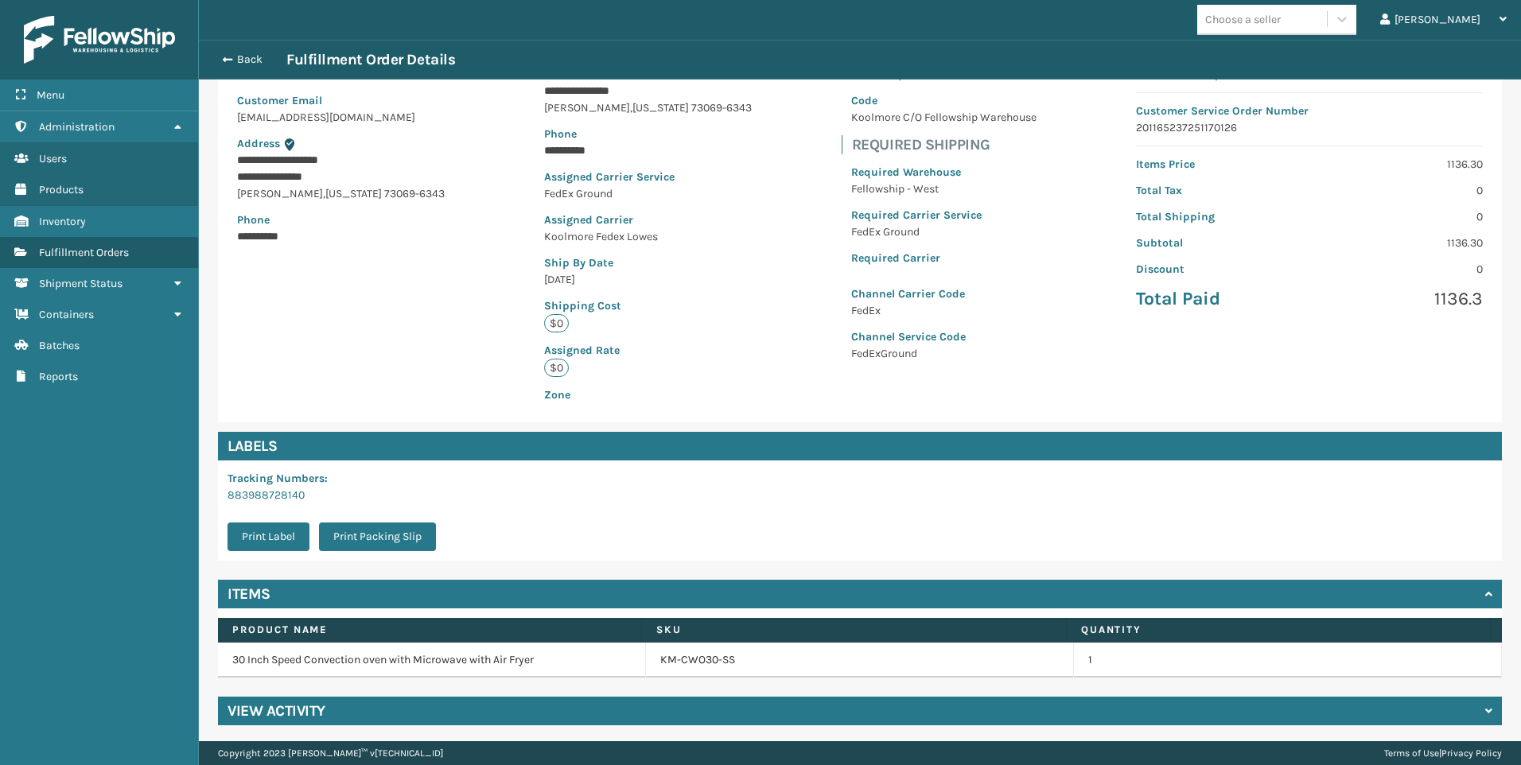
scroll to position [175, 0]
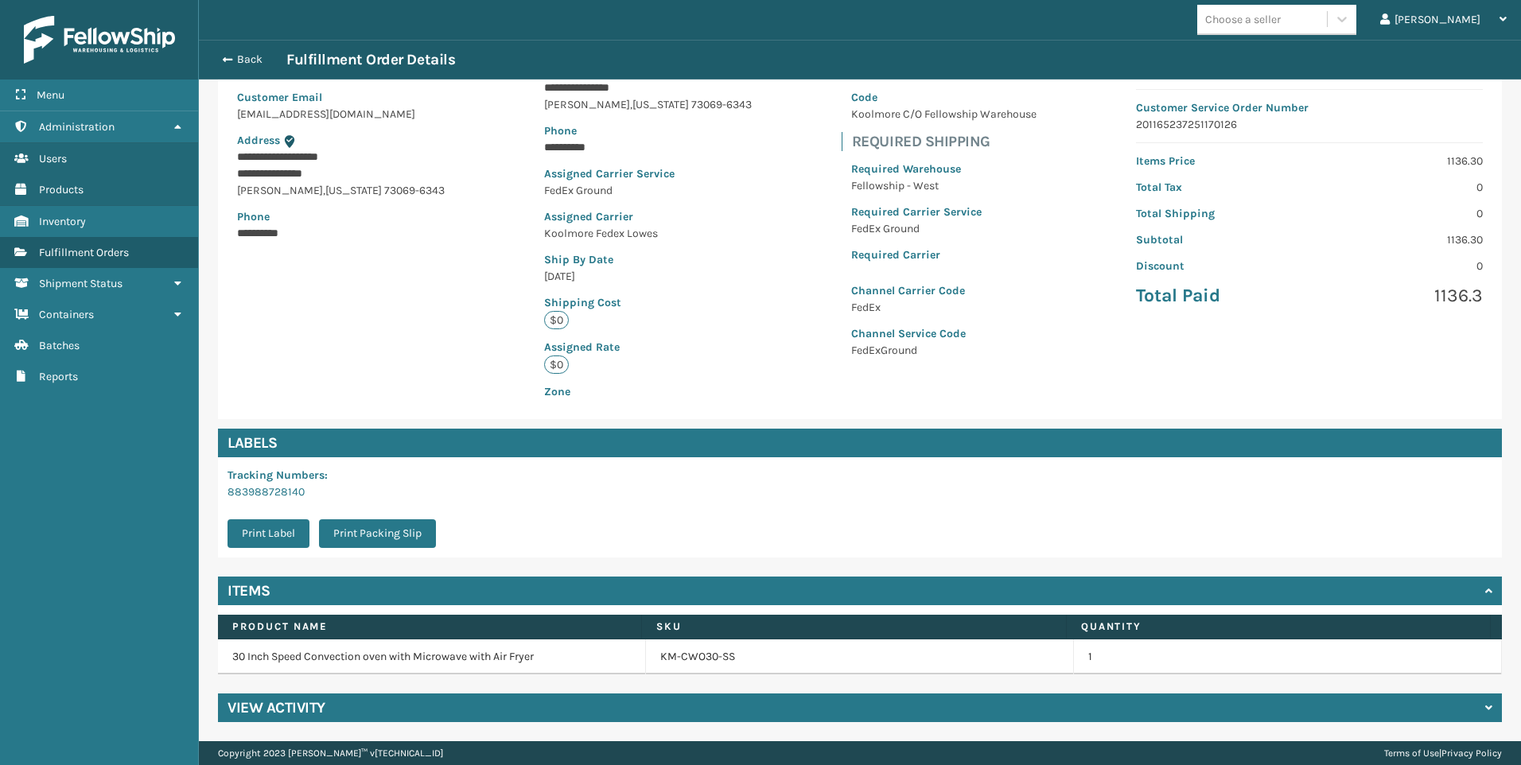
click at [1253, 184] on p "Total Tax" at bounding box center [1218, 187] width 164 height 17
click at [1291, 182] on div "Total Tax" at bounding box center [1218, 187] width 183 height 17
